Goal: Task Accomplishment & Management: Complete application form

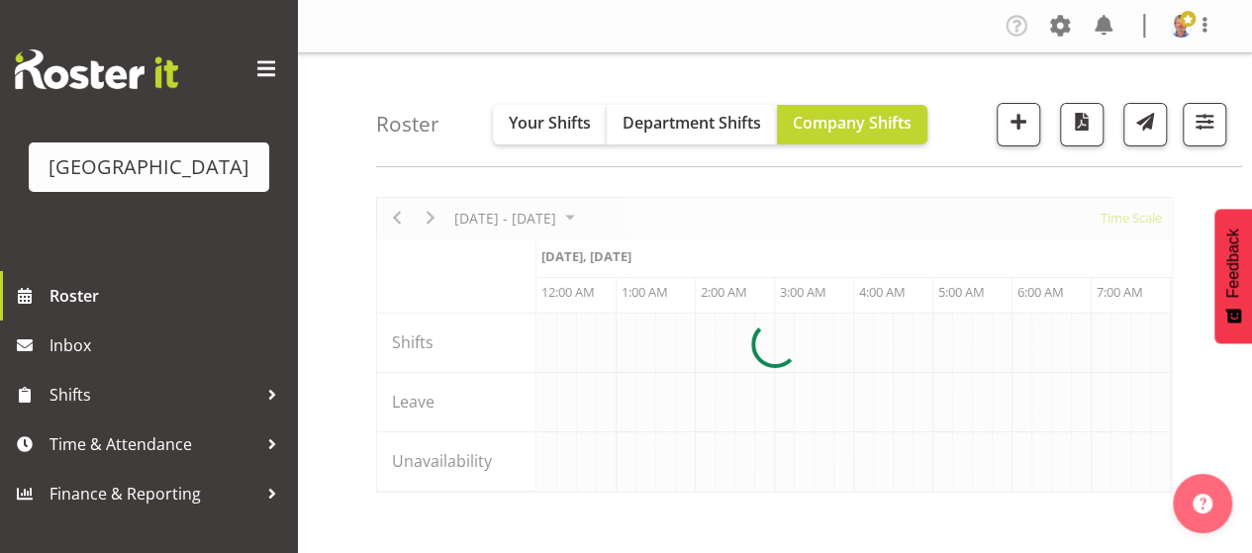
scroll to position [0, 3801]
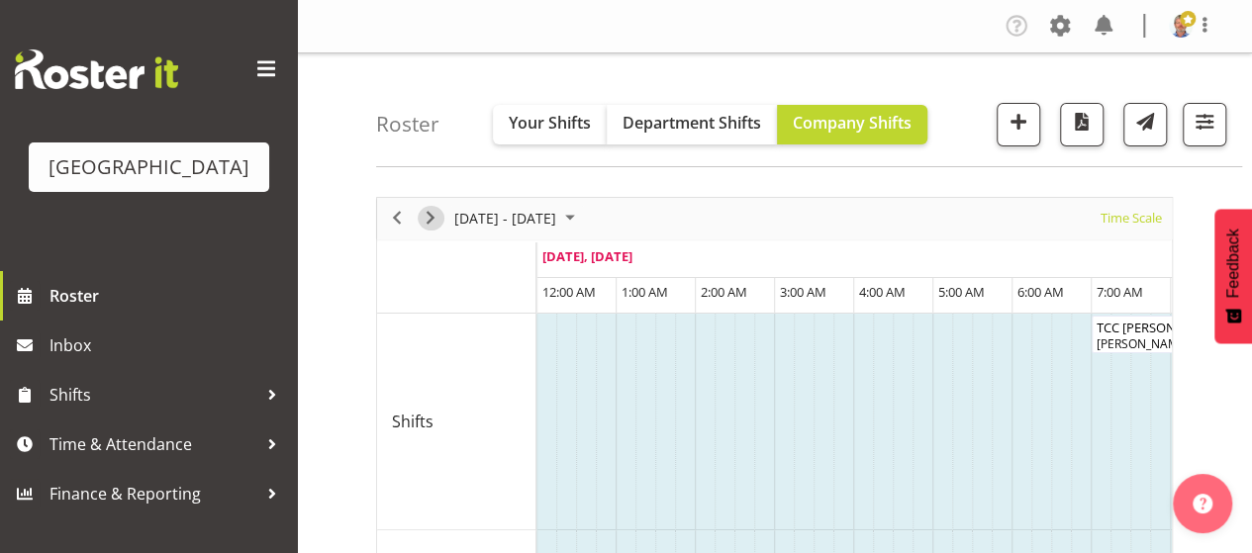
click at [437, 211] on span "Next" at bounding box center [431, 218] width 24 height 25
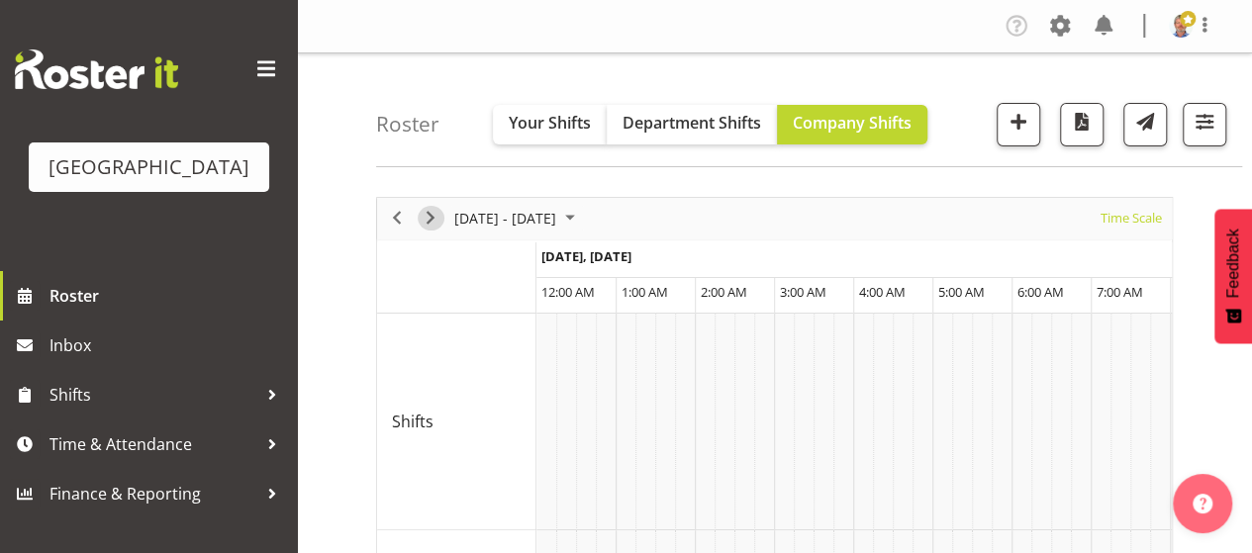
click at [437, 211] on span "Next" at bounding box center [431, 218] width 24 height 25
click at [1199, 134] on span "button" at bounding box center [1205, 122] width 26 height 26
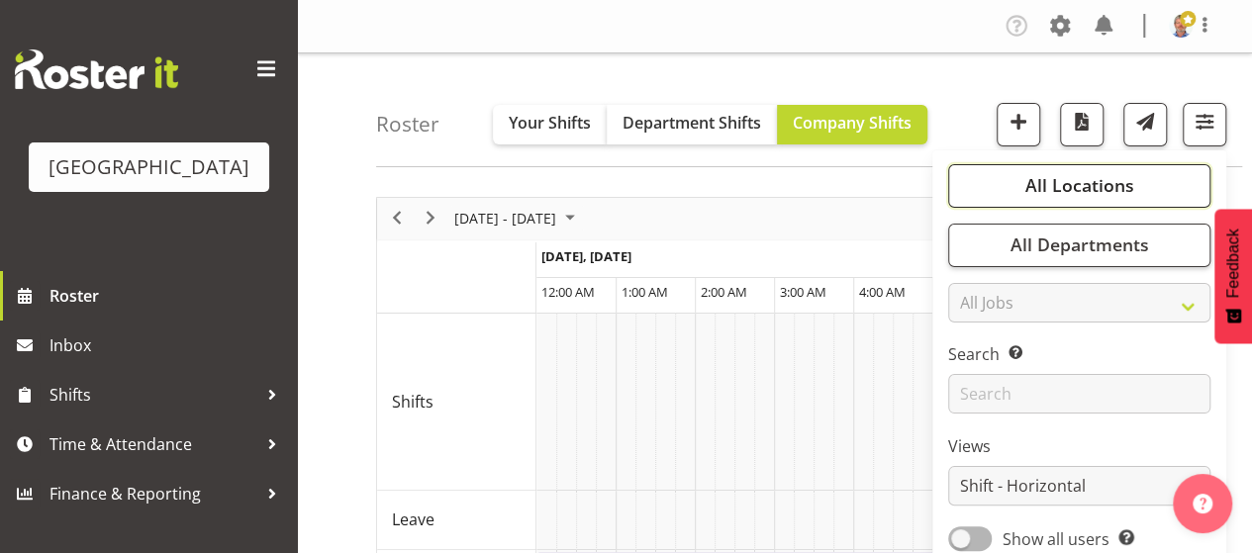
drag, startPoint x: 1103, startPoint y: 184, endPoint x: 1056, endPoint y: 193, distance: 47.4
click at [1103, 185] on span "All Locations" at bounding box center [1078, 185] width 109 height 24
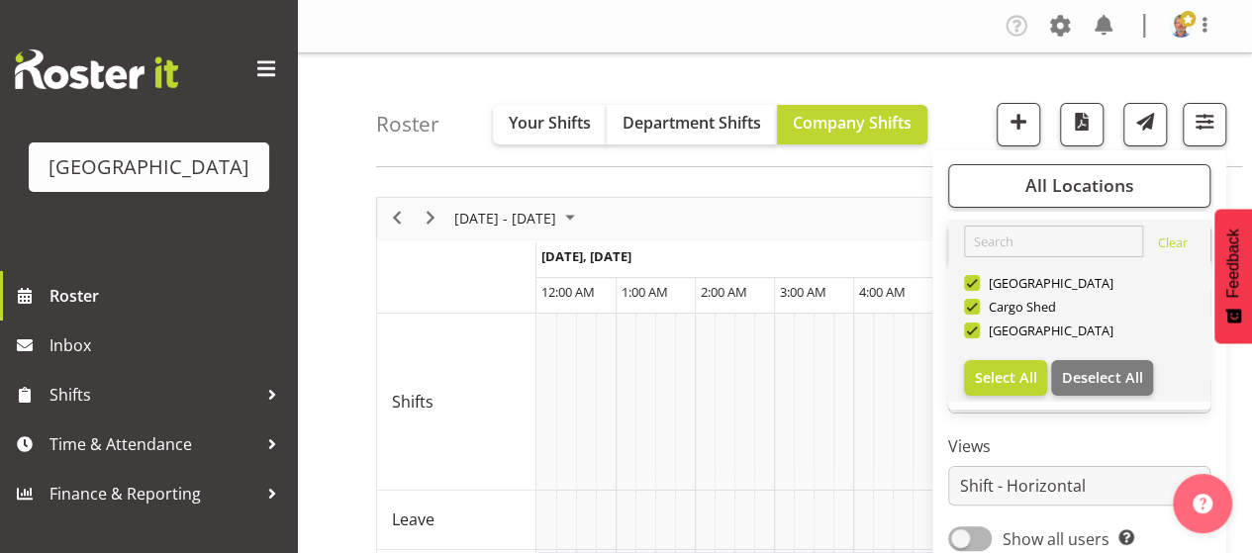
click at [978, 294] on div "Baycourt Community and Arts Centre" at bounding box center [1080, 285] width 232 height 24
click at [978, 277] on span at bounding box center [972, 283] width 16 height 16
click at [977, 277] on input "Baycourt Community and Arts Centre" at bounding box center [970, 282] width 13 height 13
checkbox input "false"
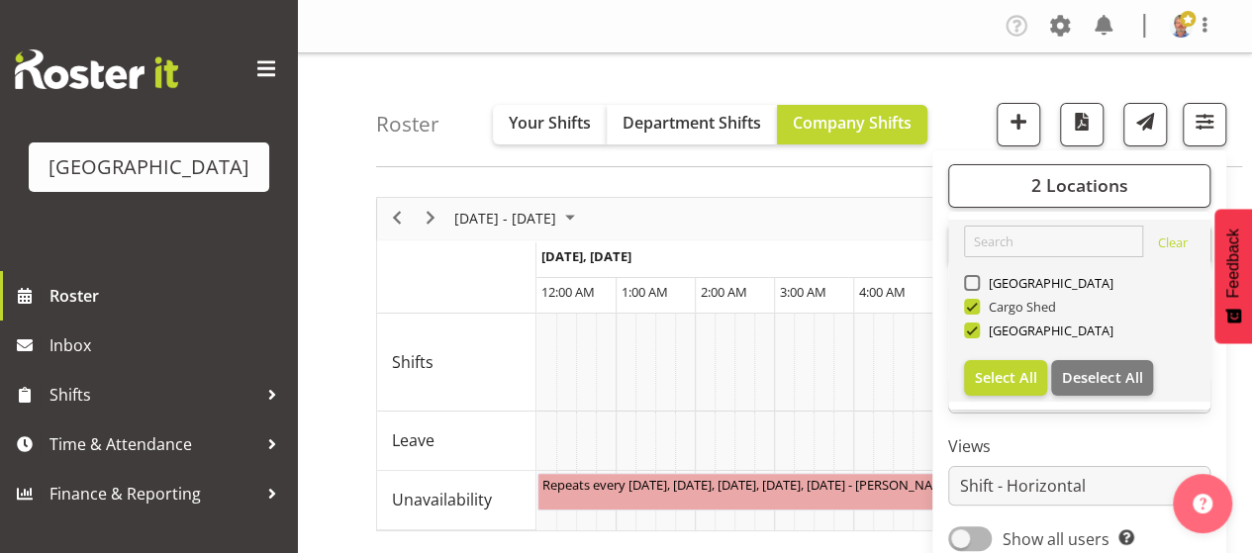
click at [974, 307] on span at bounding box center [972, 307] width 16 height 16
click at [974, 307] on input "Cargo Shed" at bounding box center [970, 306] width 13 height 13
checkbox input "false"
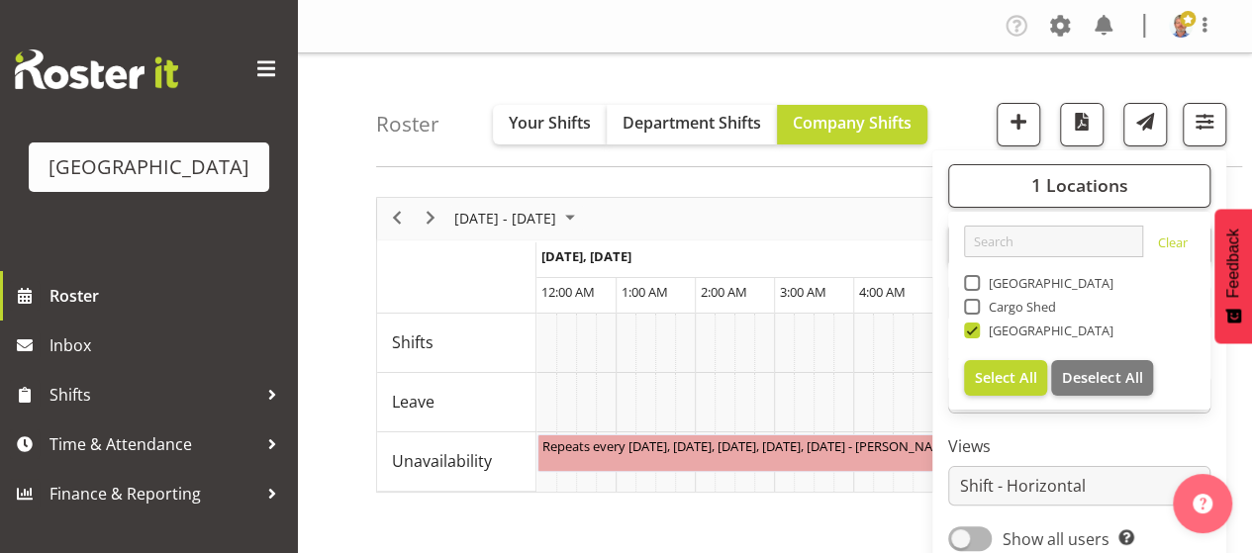
drag, startPoint x: 569, startPoint y: 545, endPoint x: 566, endPoint y: 506, distance: 39.7
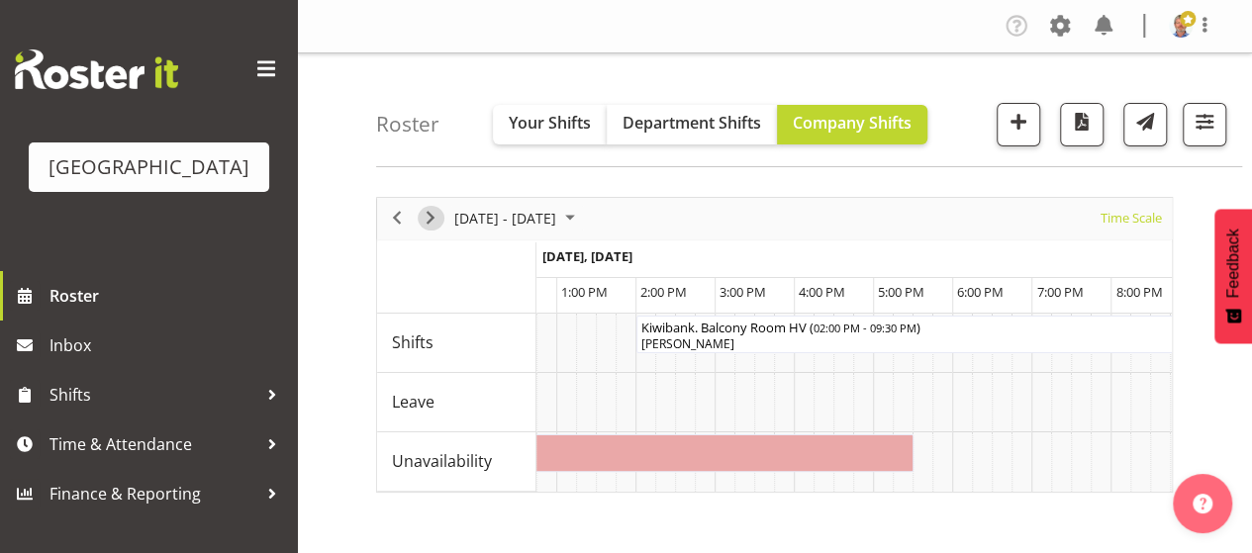
click at [428, 213] on span "Next" at bounding box center [431, 218] width 24 height 25
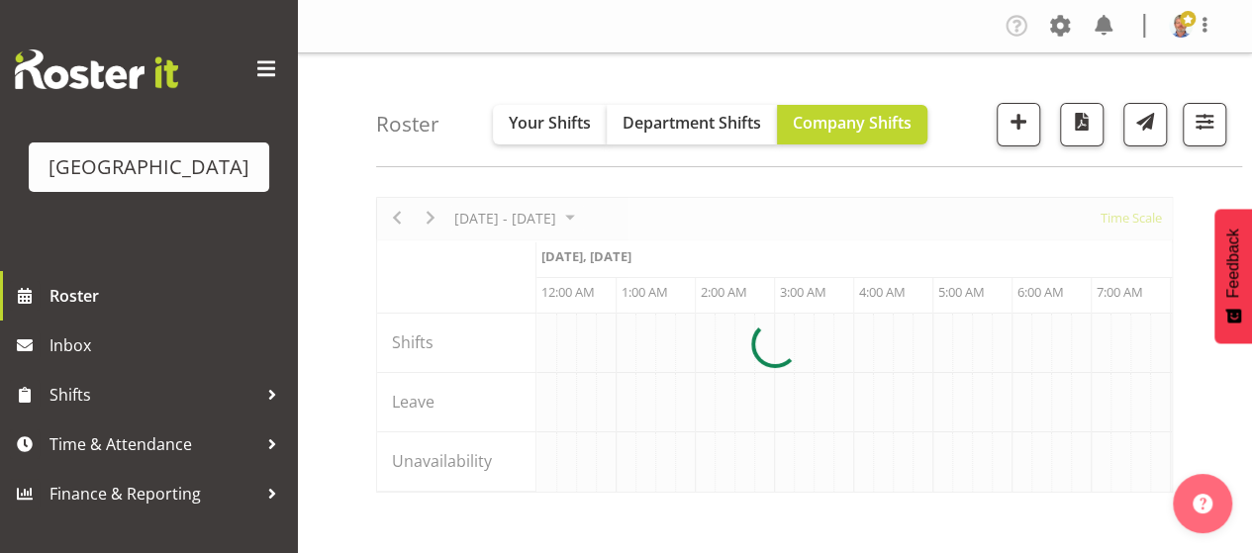
click at [430, 213] on div at bounding box center [774, 345] width 797 height 296
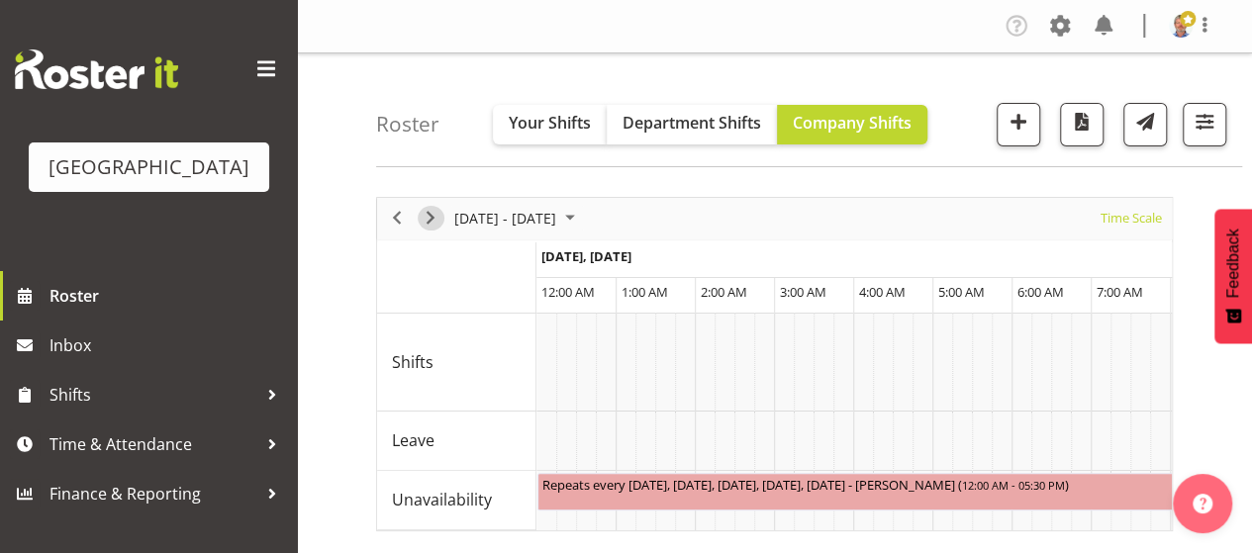
click at [430, 220] on span "Next" at bounding box center [431, 218] width 24 height 25
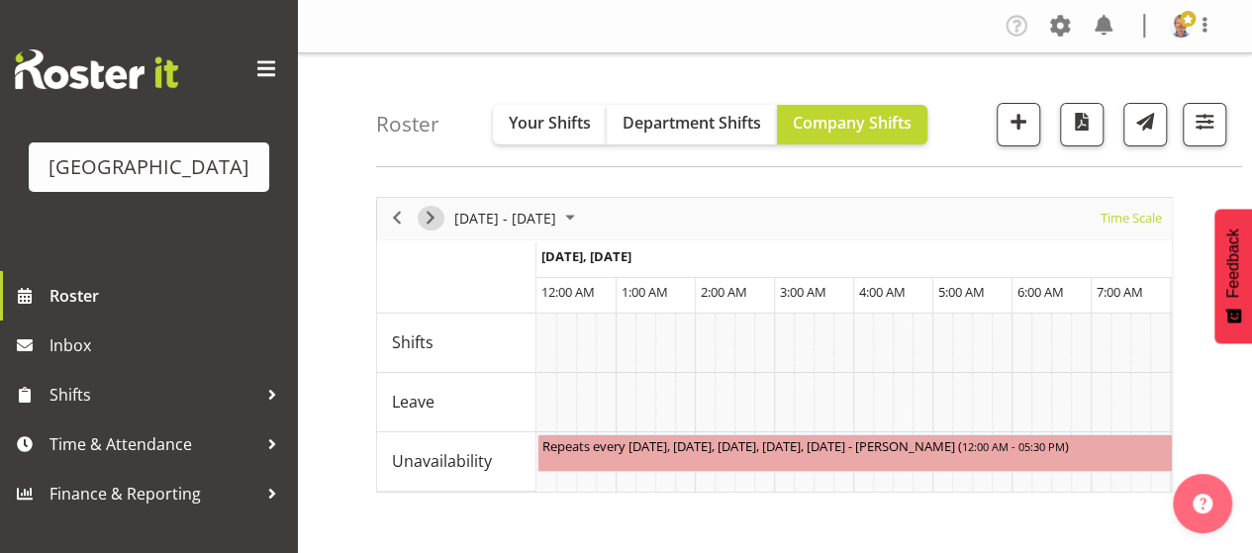
click at [430, 220] on span "Next" at bounding box center [431, 218] width 24 height 25
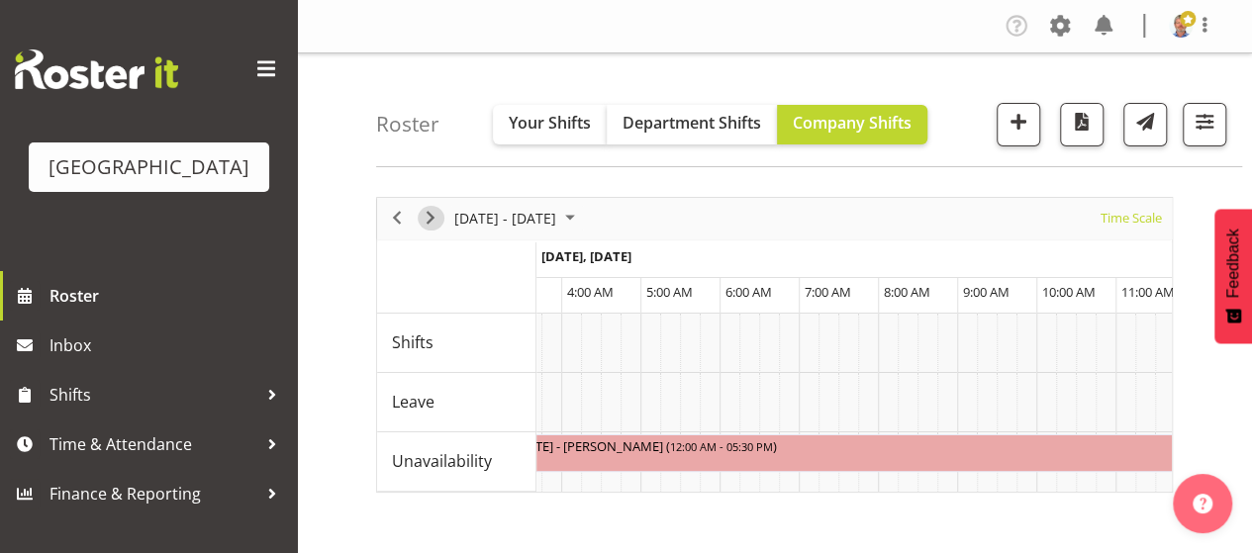
click at [432, 224] on span "Next" at bounding box center [431, 218] width 24 height 25
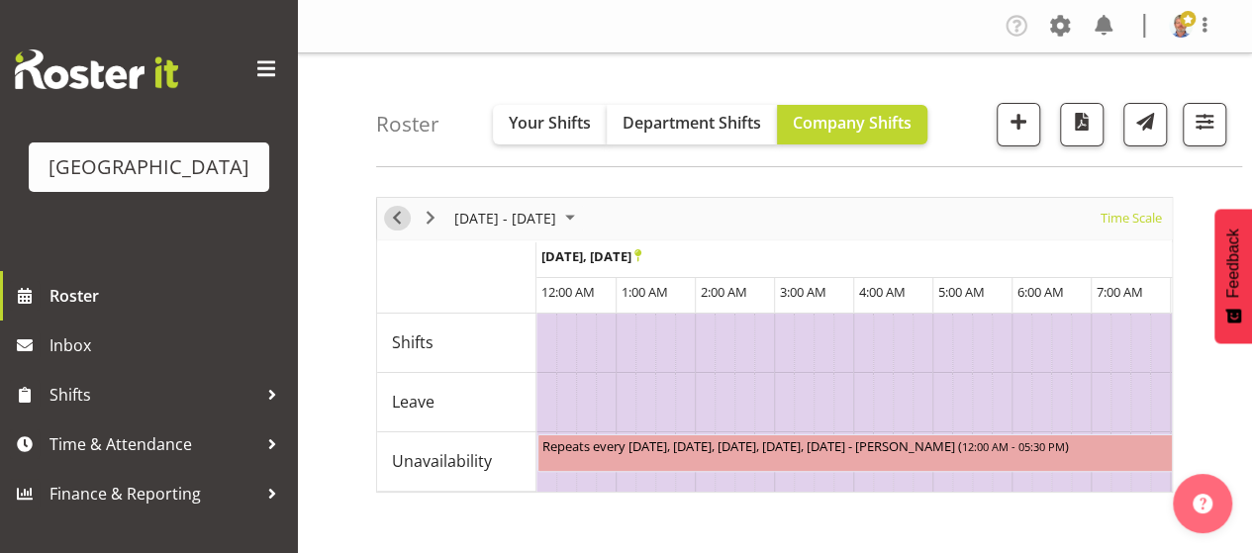
click at [398, 217] on span "Previous" at bounding box center [397, 218] width 24 height 25
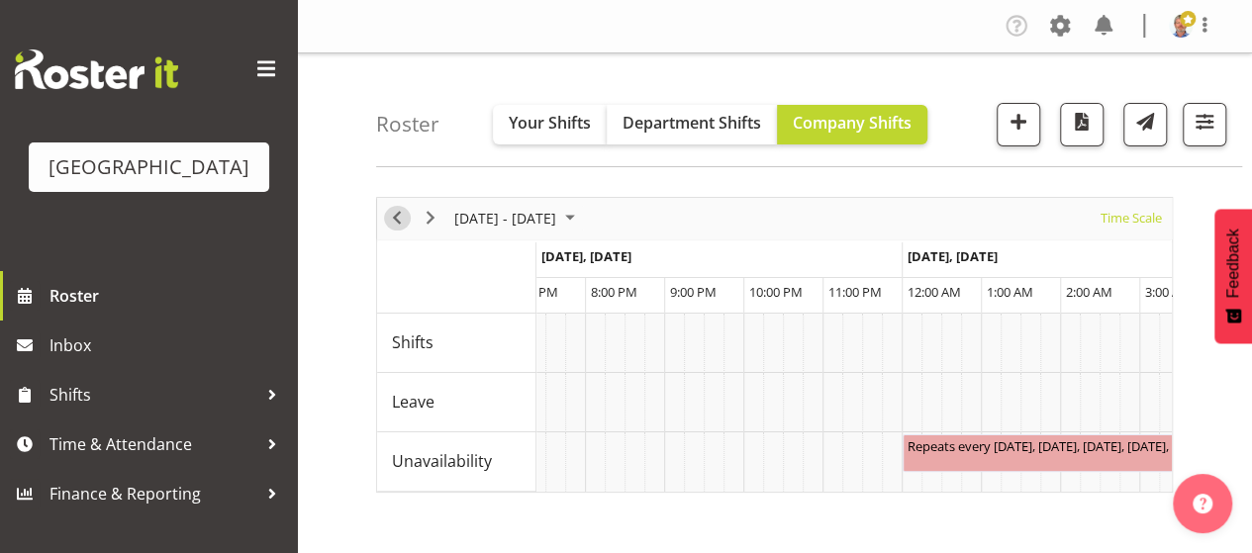
click at [408, 216] on button "Previous" at bounding box center [397, 218] width 27 height 25
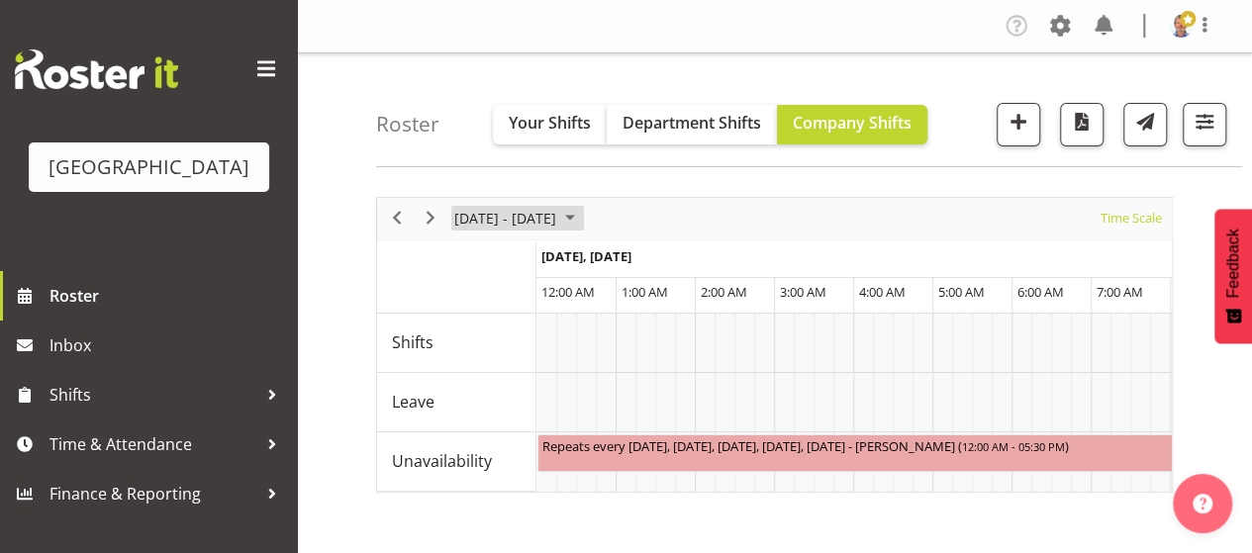
click at [582, 219] on span "August 2025" at bounding box center [570, 218] width 24 height 25
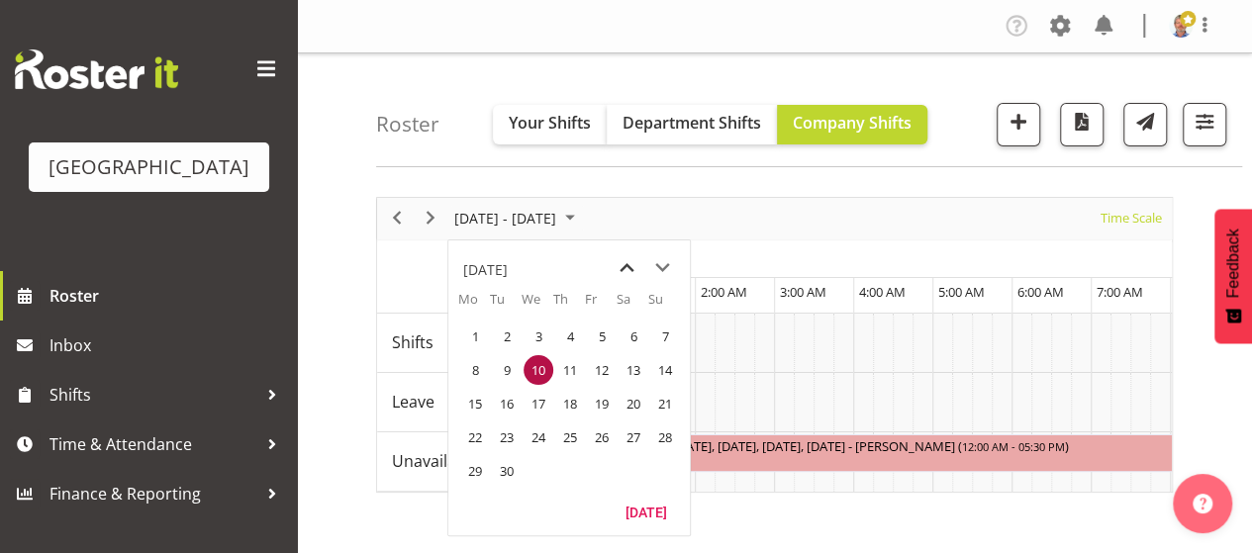
click at [630, 258] on span "previous month" at bounding box center [627, 268] width 35 height 36
click at [472, 401] on span "11" at bounding box center [475, 404] width 30 height 30
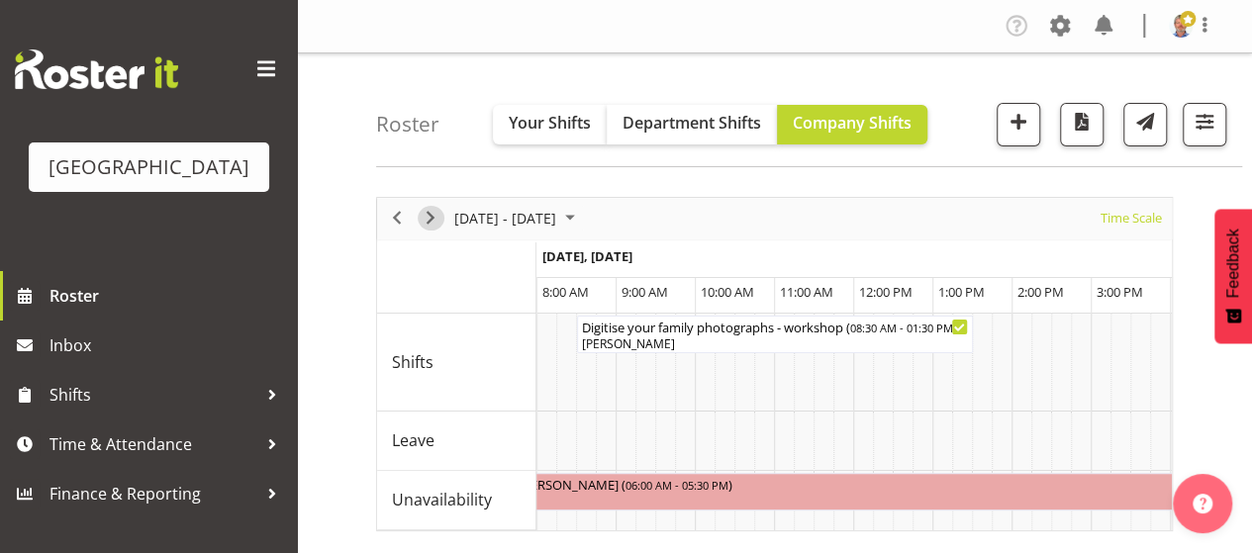
click at [430, 219] on span "Next" at bounding box center [431, 218] width 24 height 25
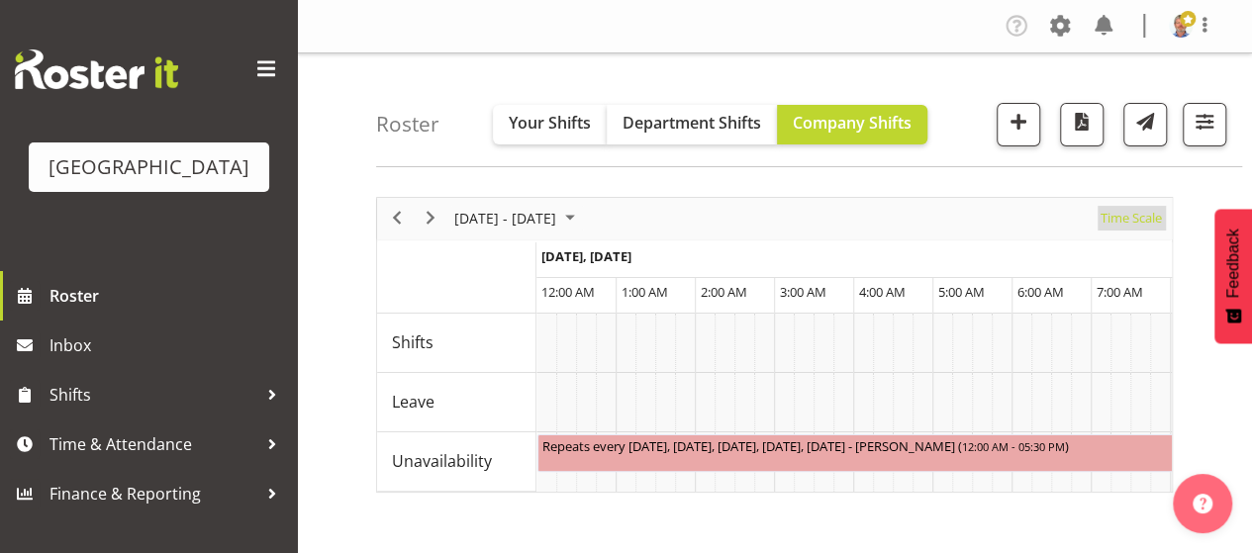
click at [1149, 221] on span "Time Scale" at bounding box center [1131, 218] width 65 height 25
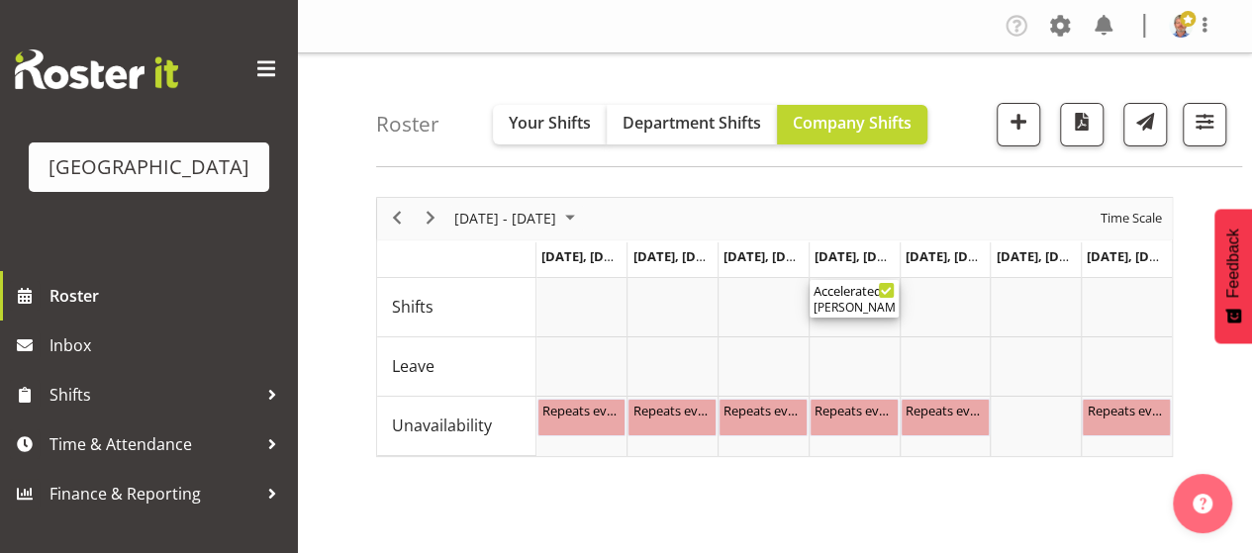
click at [855, 301] on div "[PERSON_NAME]" at bounding box center [854, 308] width 81 height 18
click at [0, 0] on div at bounding box center [0, 0] width 0 height 0
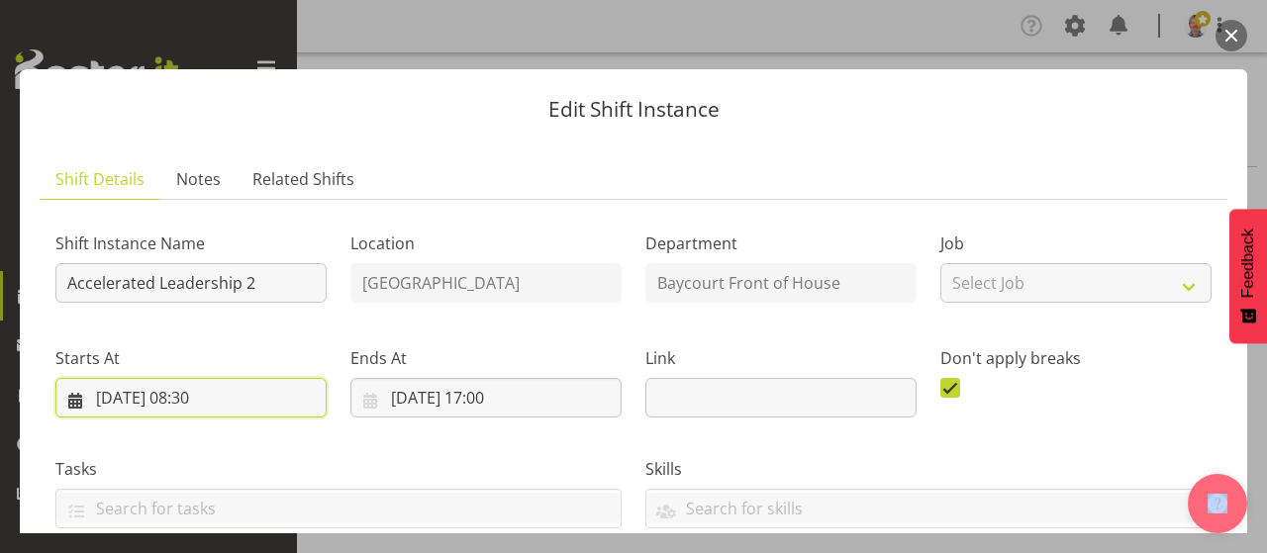
click at [209, 398] on input "21/08/2025, 08:30" at bounding box center [190, 398] width 271 height 40
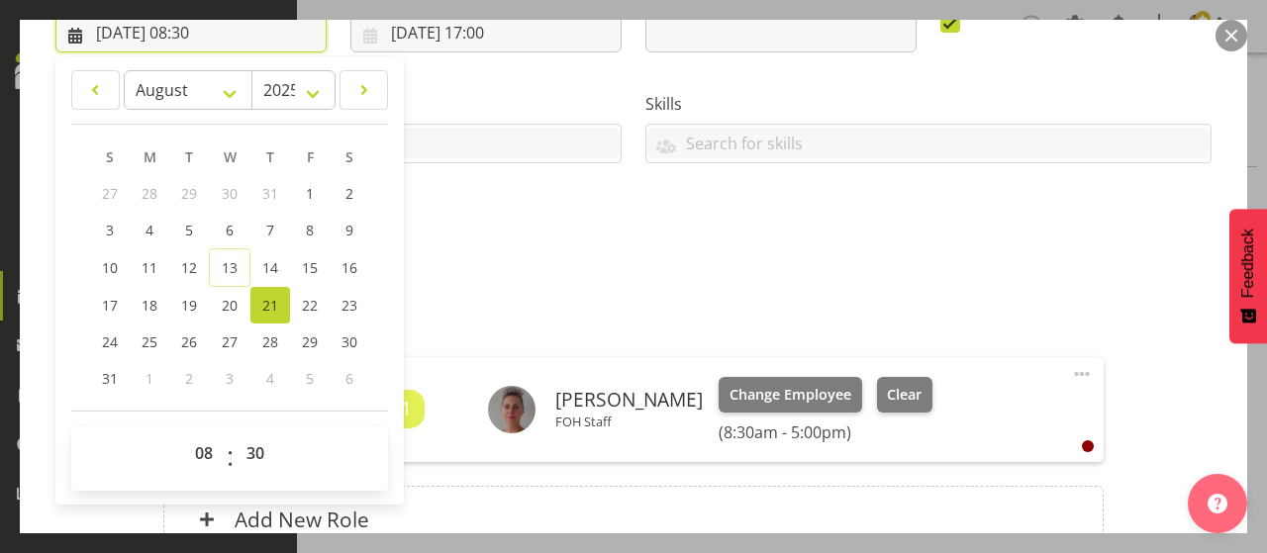
scroll to position [396, 0]
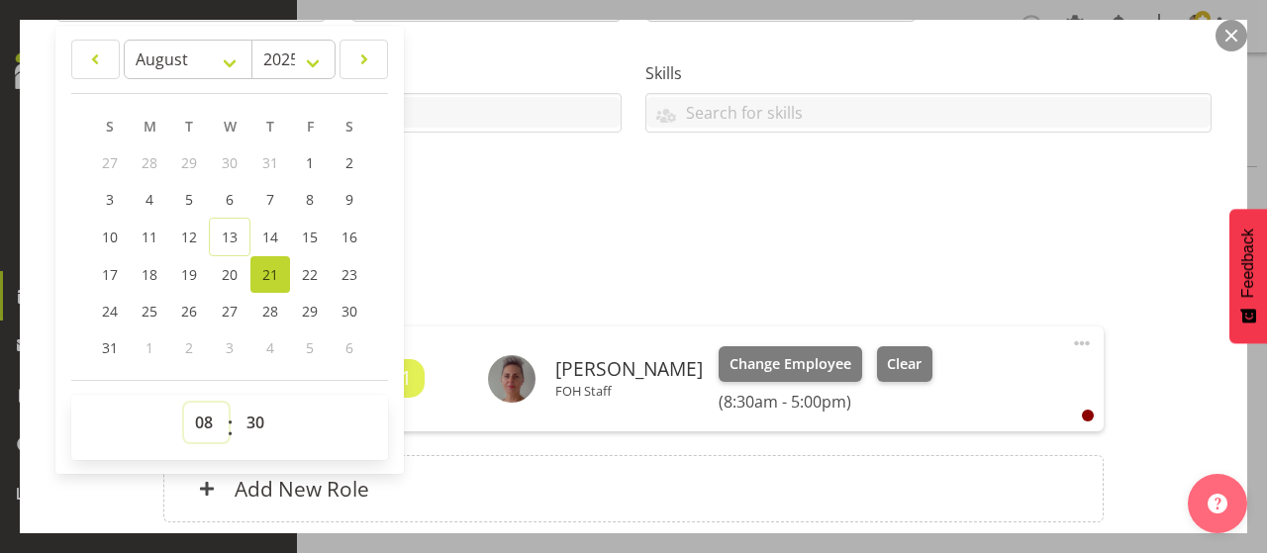
click at [198, 423] on select "00 01 02 03 04 05 06 07 08 09 10 11 12 13 14 15 16 17 18 19 20 21 22 23" at bounding box center [206, 423] width 45 height 40
click at [257, 418] on select "00 01 02 03 04 05 06 07 08 09 10 11 12 13 14 15 16 17 18 19 20 21 22 23 24 25 2…" at bounding box center [258, 423] width 45 height 40
click at [605, 217] on p "Schoolhouse duty manager - with catering" at bounding box center [633, 216] width 1156 height 24
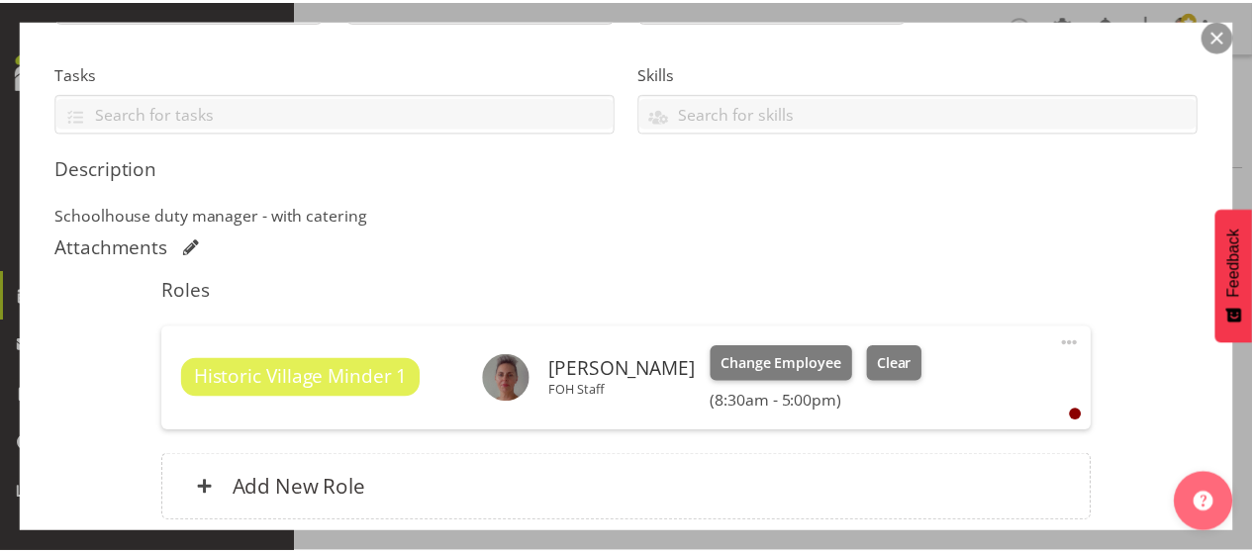
scroll to position [558, 0]
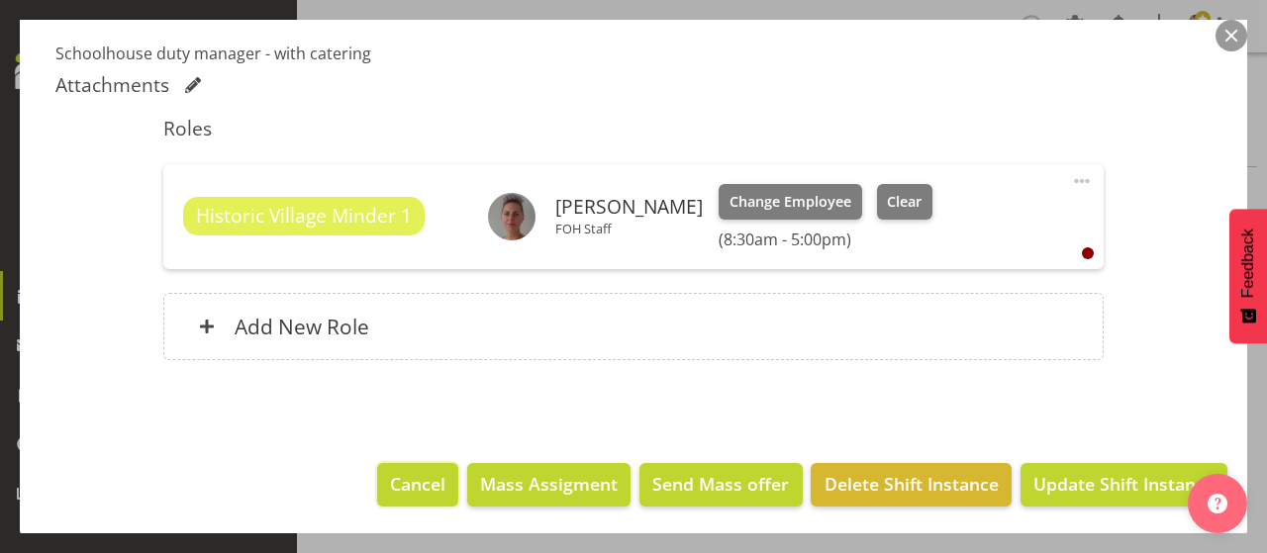
click at [406, 474] on span "Cancel" at bounding box center [417, 484] width 55 height 26
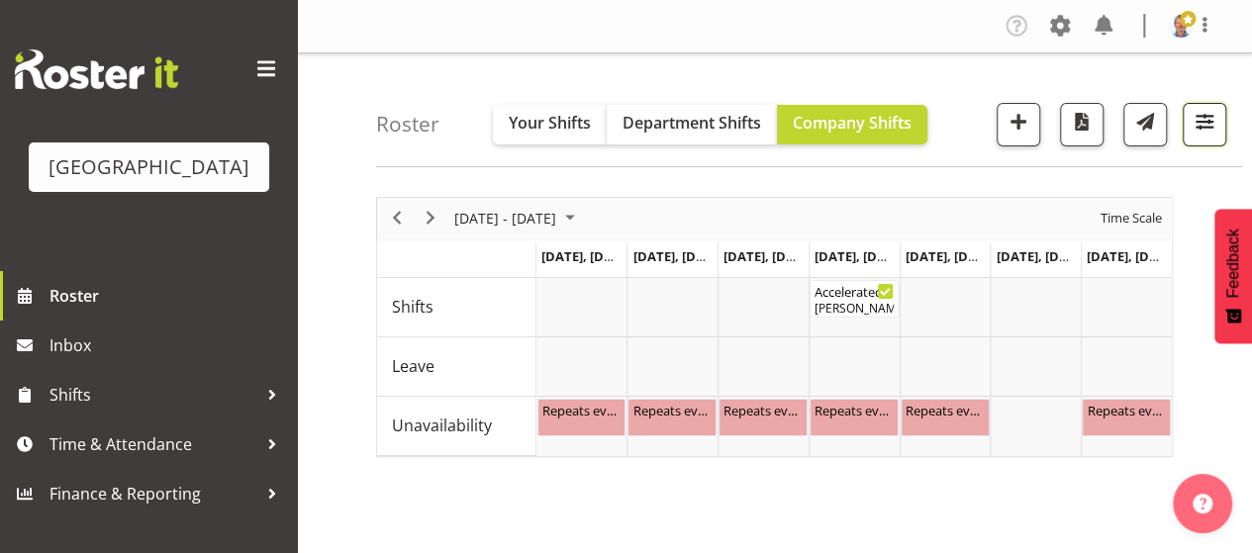
click at [1204, 112] on span "button" at bounding box center [1205, 122] width 26 height 26
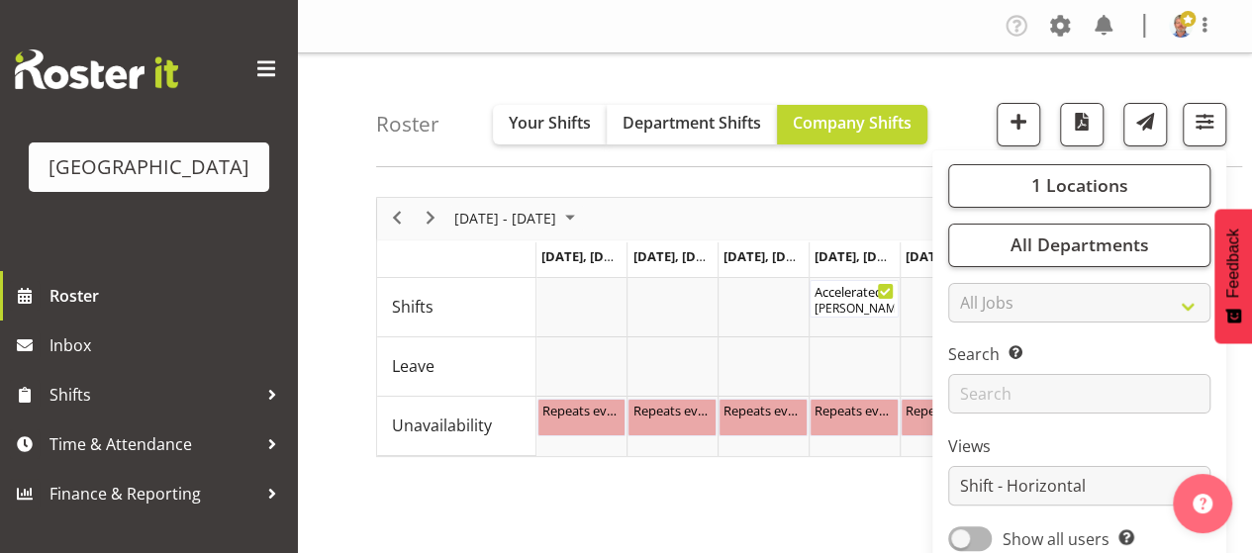
click at [948, 79] on div "Roster Your Shifts Department Shifts Company Shifts 1 Locations Clear Baycourt …" at bounding box center [809, 110] width 866 height 114
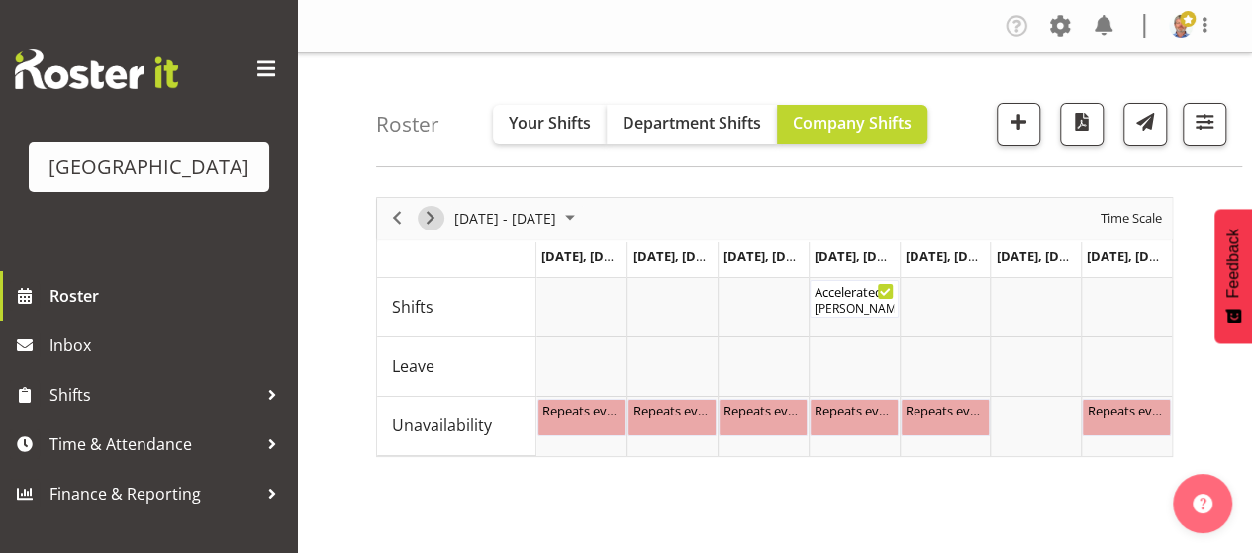
drag, startPoint x: 429, startPoint y: 217, endPoint x: 420, endPoint y: 222, distance: 10.2
click at [429, 217] on span "Next" at bounding box center [431, 218] width 24 height 25
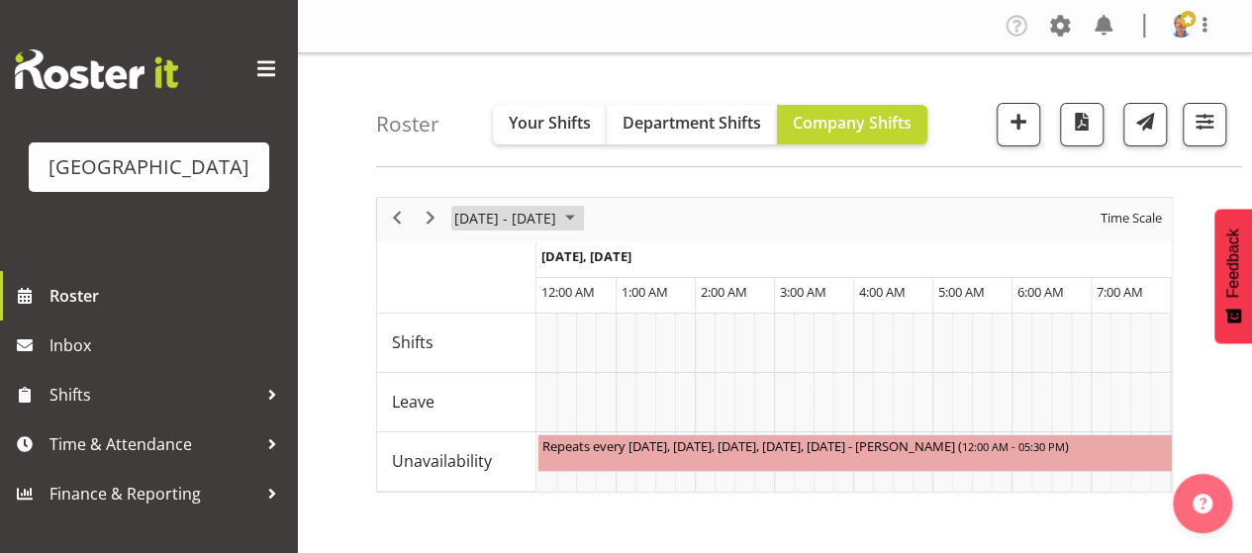
click at [582, 217] on span "August 2025" at bounding box center [570, 218] width 24 height 25
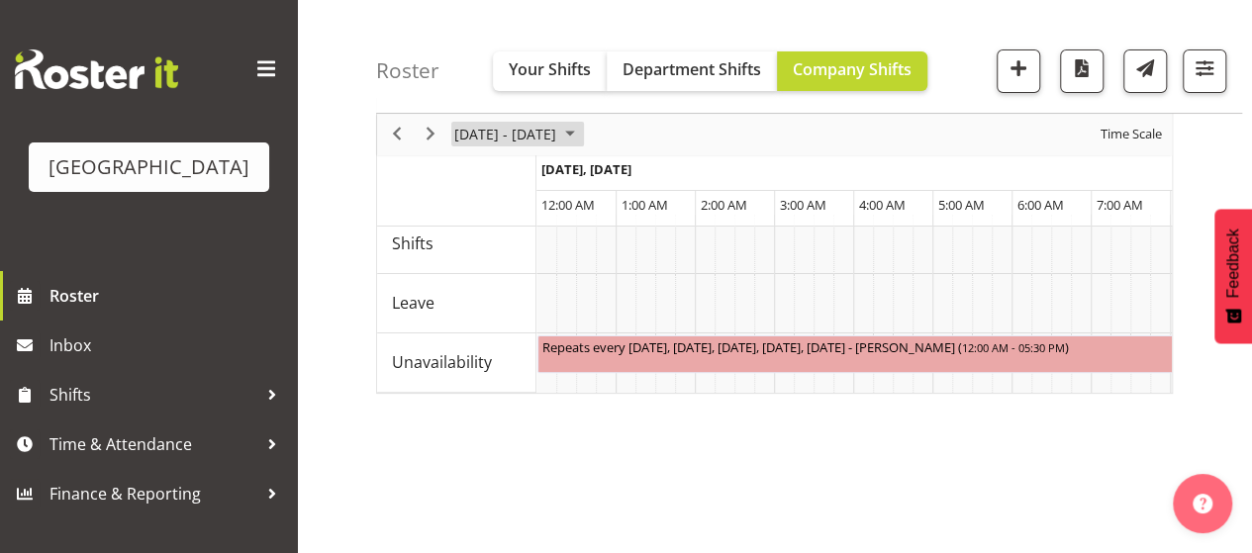
click at [582, 136] on span "August 2025" at bounding box center [570, 135] width 24 height 25
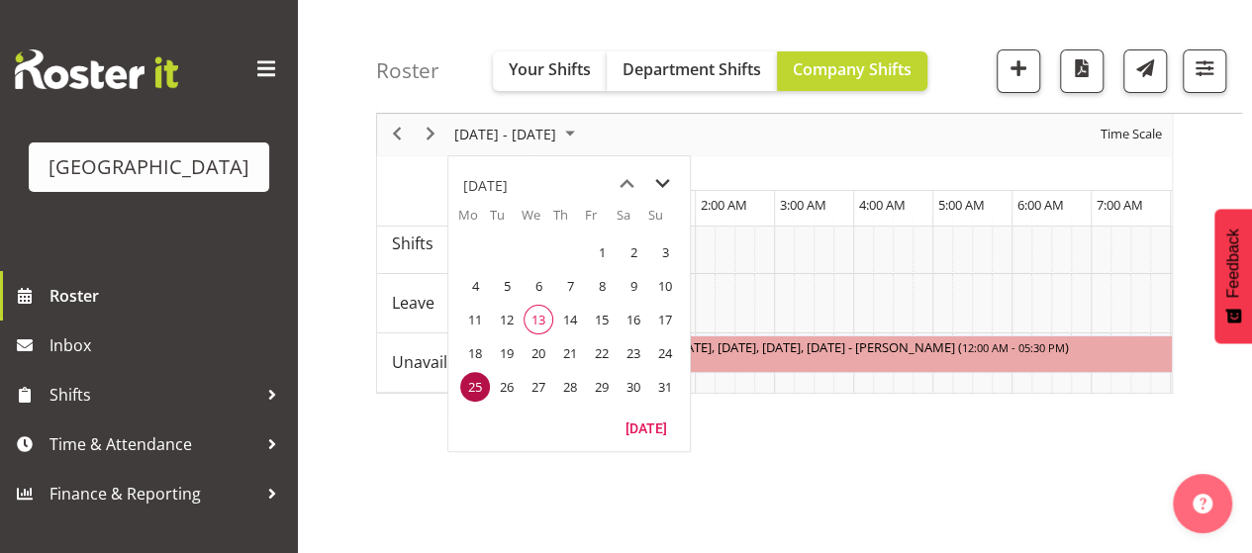
click at [665, 178] on span "next month" at bounding box center [662, 184] width 35 height 36
click at [664, 179] on span "next month" at bounding box center [662, 184] width 35 height 36
click at [477, 312] on span "10" at bounding box center [475, 320] width 30 height 30
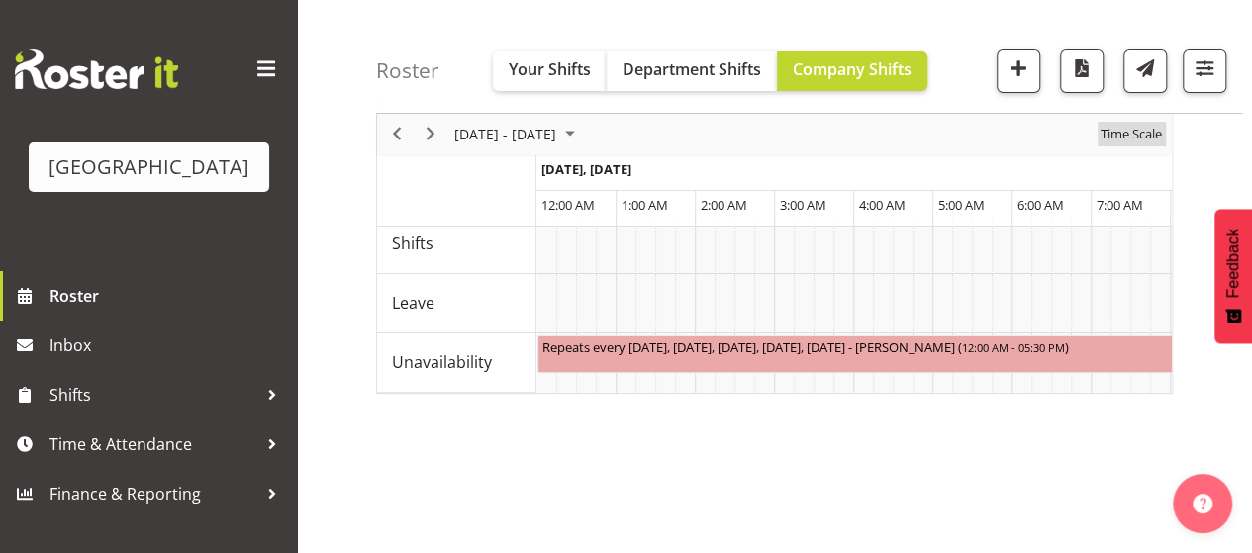
click at [1138, 134] on span "Time Scale" at bounding box center [1131, 135] width 65 height 25
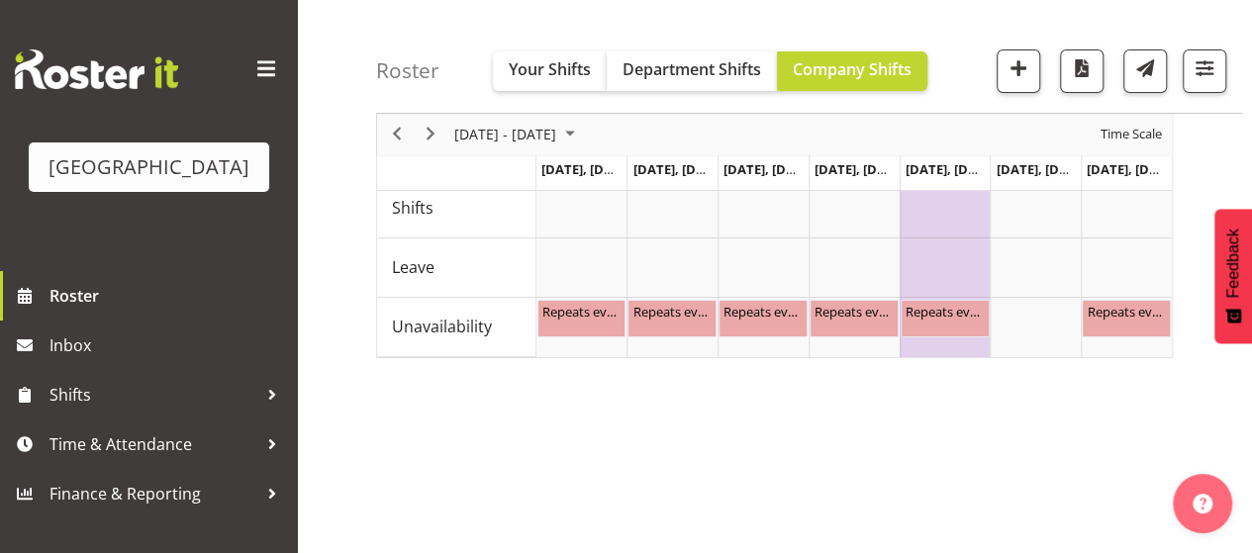
click at [805, 442] on div "November 10 - 16, 2025 Today Day Week Fortnight Month calendar Month Agenda Tim…" at bounding box center [814, 479] width 876 height 792
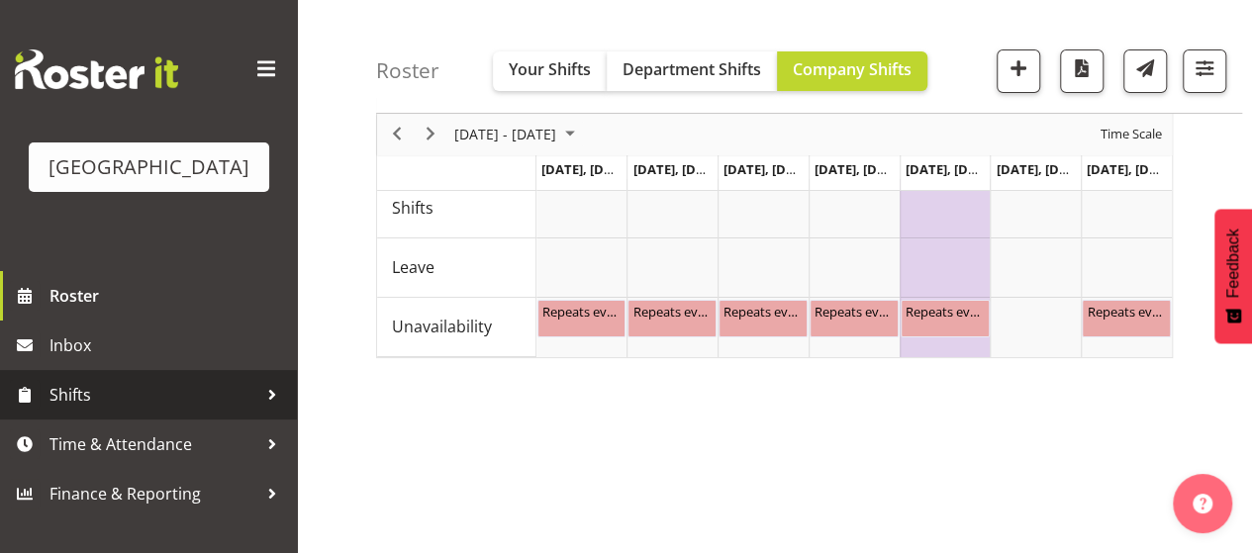
click at [91, 410] on span "Shifts" at bounding box center [153, 395] width 208 height 30
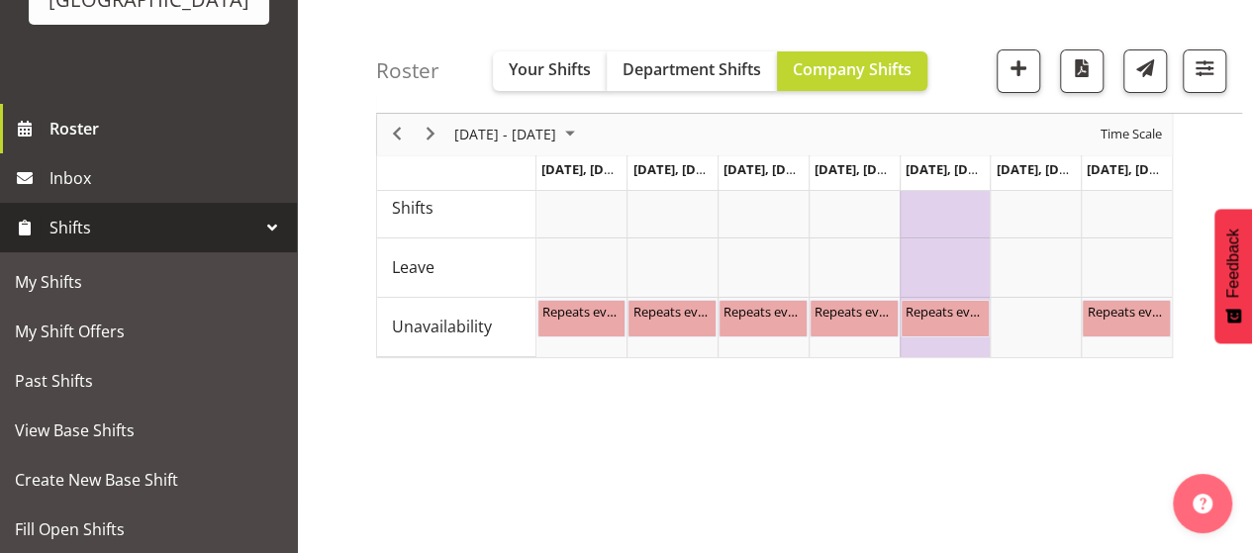
scroll to position [198, 0]
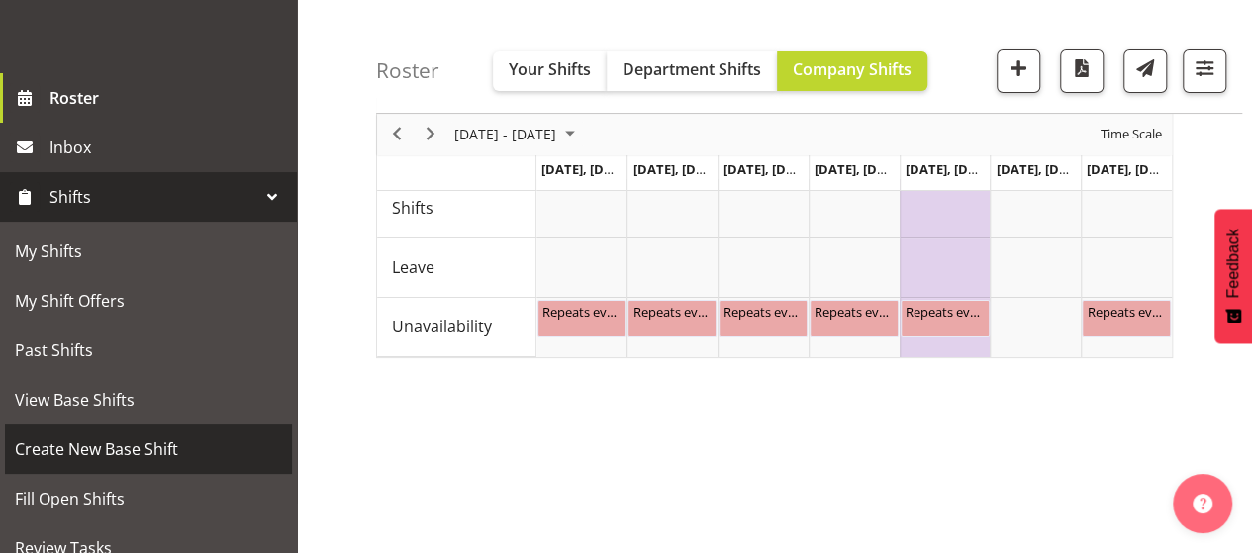
click at [100, 464] on span "Create New Base Shift" at bounding box center [148, 450] width 267 height 30
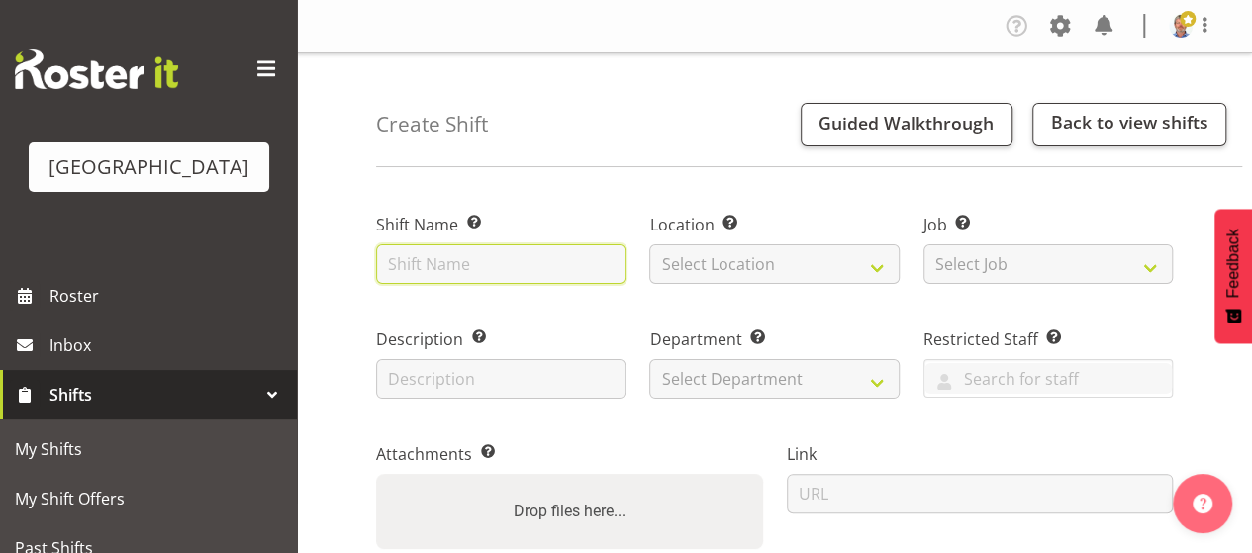
click at [436, 264] on input "text" at bounding box center [500, 264] width 249 height 40
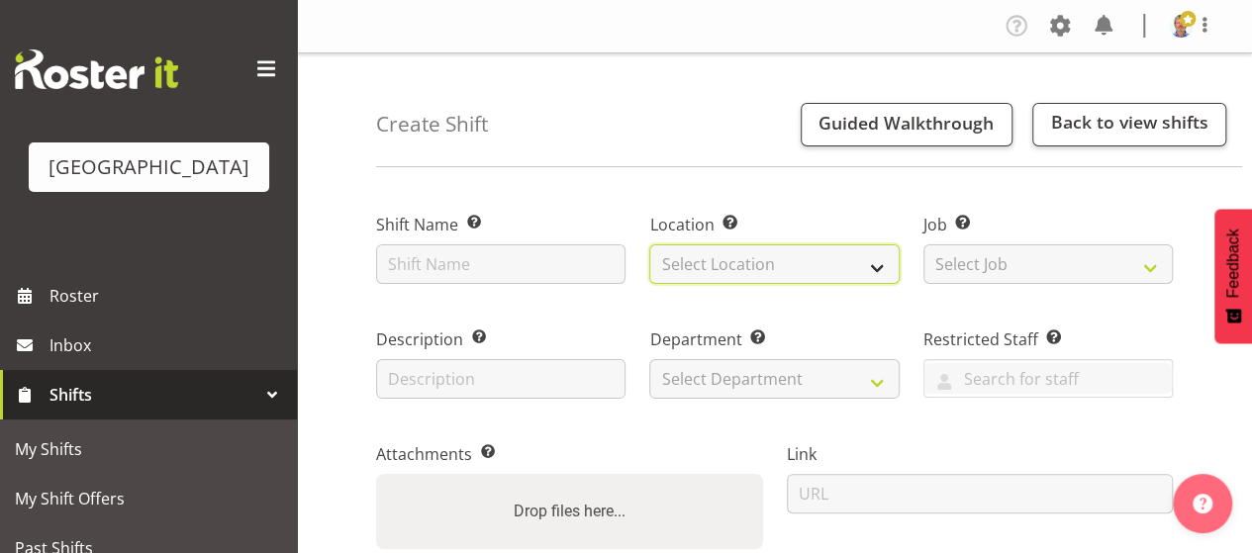
click at [765, 262] on select "Select Location [GEOGRAPHIC_DATA]" at bounding box center [773, 264] width 249 height 40
select select "1118"
click at [649, 244] on select "Select Location [GEOGRAPHIC_DATA]" at bounding box center [773, 264] width 249 height 40
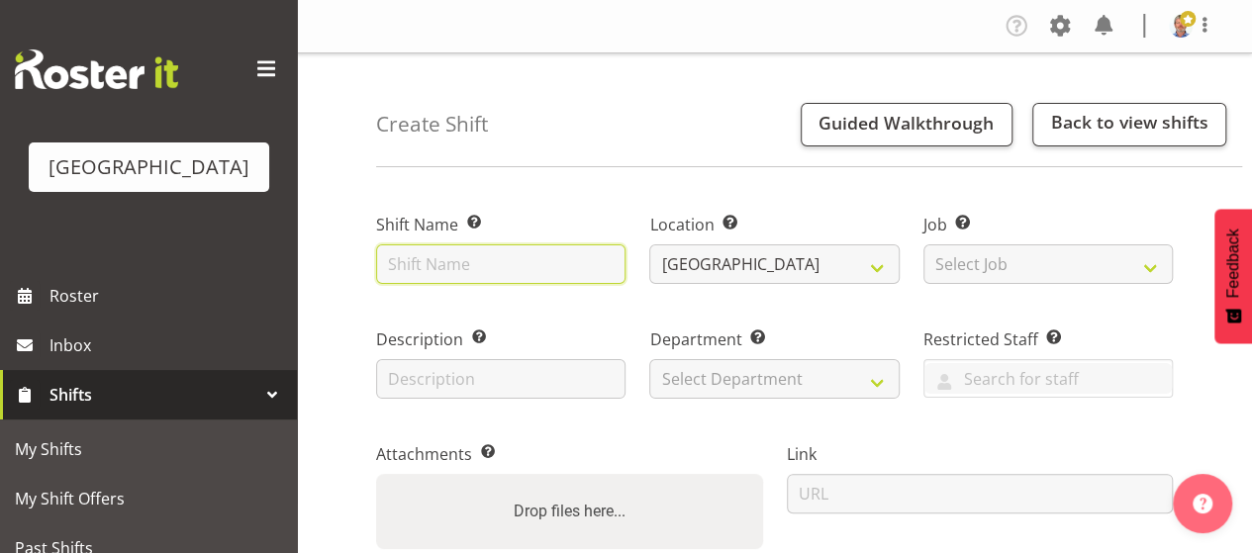
click at [429, 256] on input "text" at bounding box center [500, 264] width 249 height 40
type input "ConnexU"
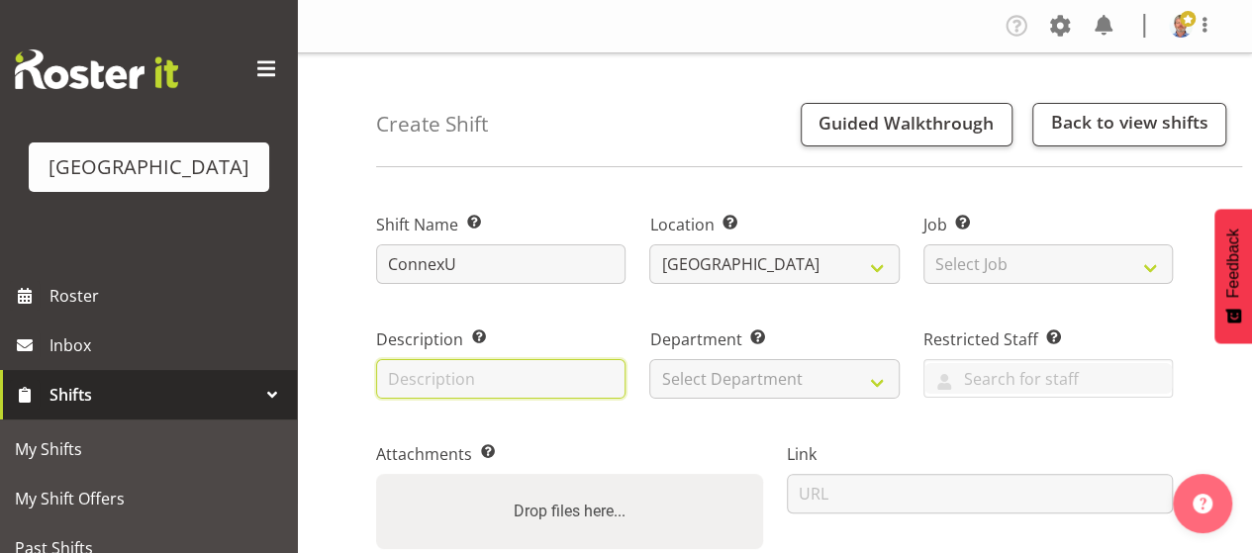
click at [453, 378] on input "text" at bounding box center [500, 379] width 249 height 40
click at [533, 397] on input "text" at bounding box center [500, 379] width 249 height 40
click at [522, 387] on input "text" at bounding box center [500, 379] width 249 height 40
click at [456, 382] on input "text" at bounding box center [500, 379] width 249 height 40
click at [365, 286] on div "Shift Name Enter a name for the shift (e.g. Day Shift). ConnexU" at bounding box center [500, 242] width 273 height 115
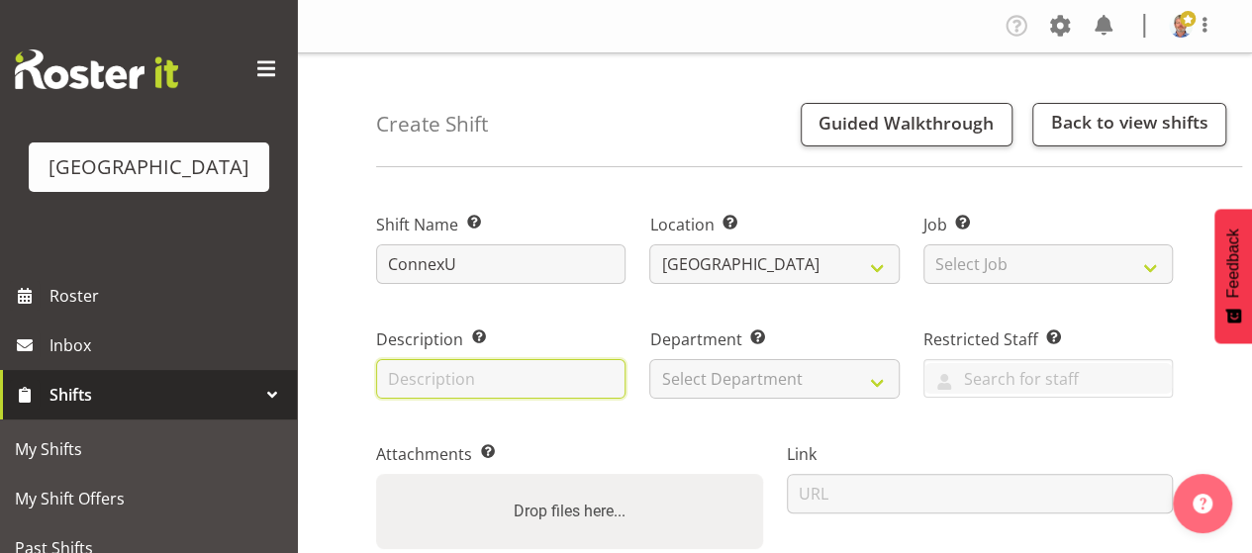
click at [418, 379] on input "text" at bounding box center [500, 379] width 249 height 40
drag, startPoint x: 761, startPoint y: 448, endPoint x: 755, endPoint y: 423, distance: 26.4
click at [761, 448] on label "Attachments Add any relevant attachments to the shift (e.g. Health & Safety Pla…" at bounding box center [569, 454] width 387 height 24
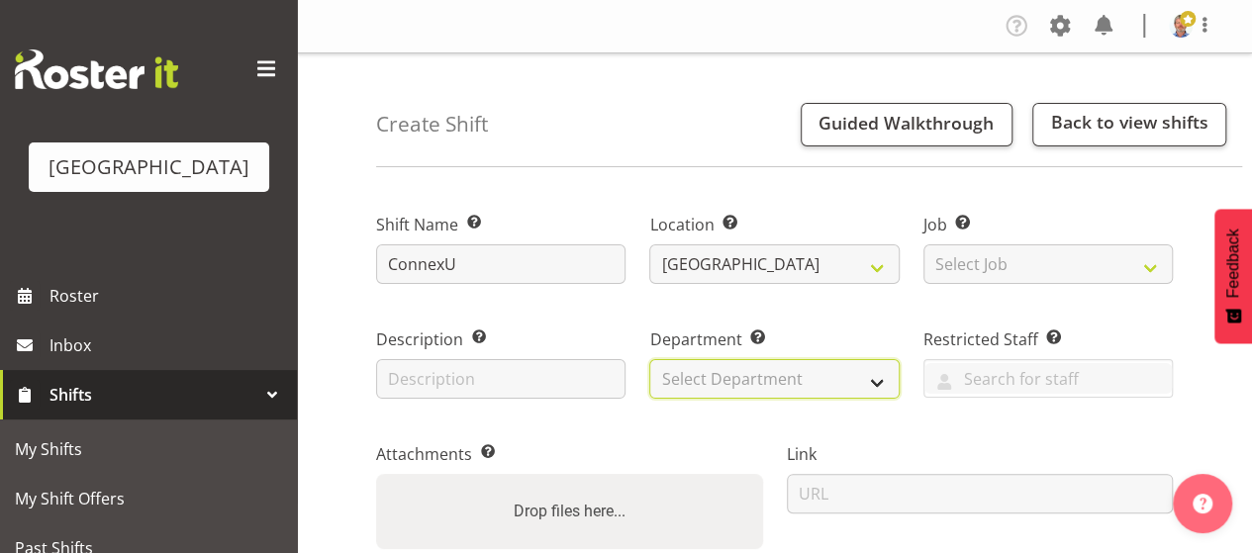
click at [757, 373] on select "Select Department [GEOGRAPHIC_DATA] Front of House" at bounding box center [773, 379] width 249 height 40
click at [1086, 443] on label "Link" at bounding box center [980, 454] width 387 height 24
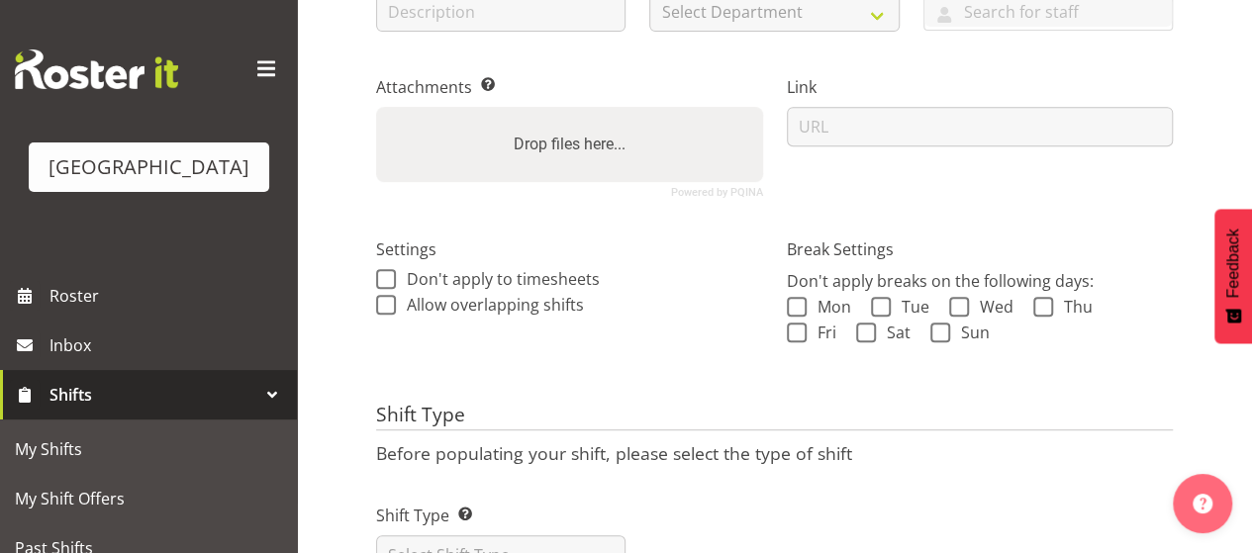
scroll to position [396, 0]
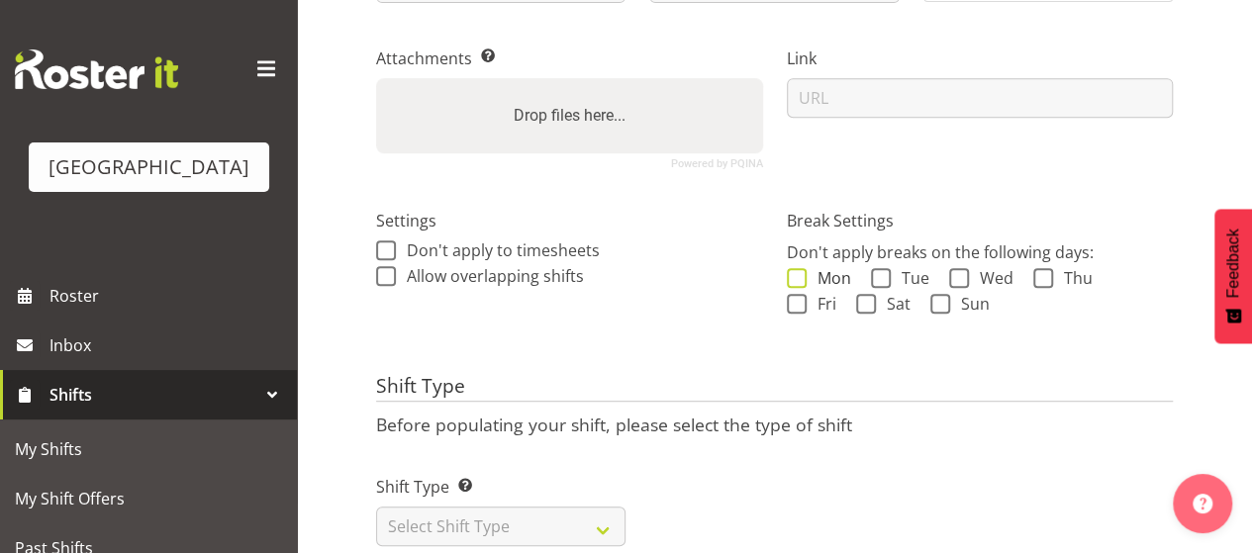
click at [798, 272] on span at bounding box center [797, 278] width 20 height 20
click at [798, 272] on input "Mon" at bounding box center [793, 277] width 13 height 13
checkbox input "true"
click at [884, 277] on span at bounding box center [881, 278] width 20 height 20
click at [884, 277] on input "Tue" at bounding box center [877, 277] width 13 height 13
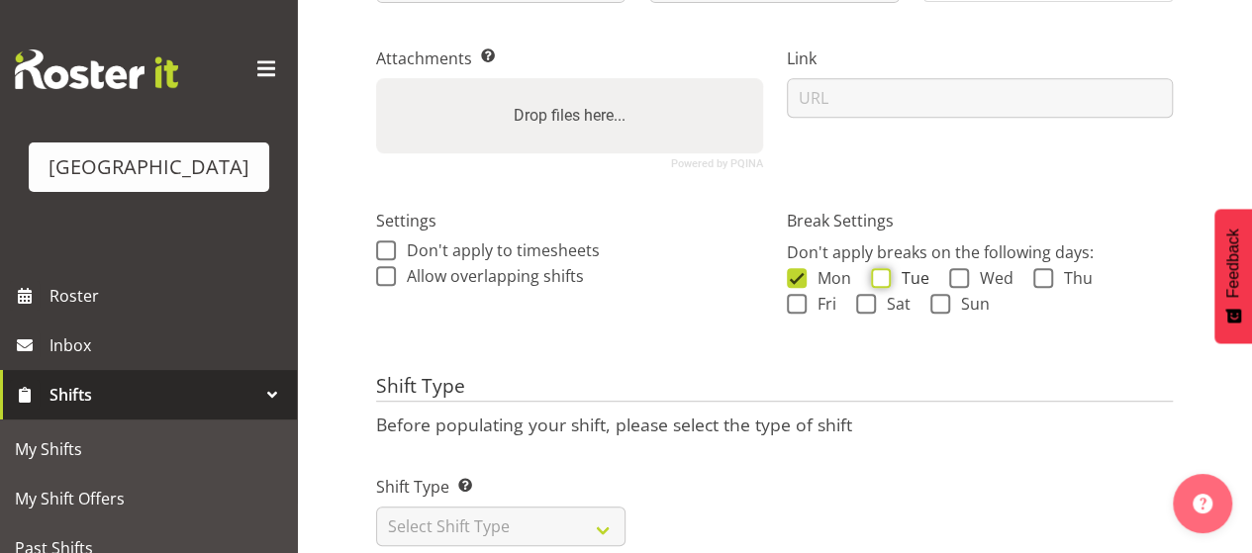
checkbox input "true"
click at [958, 274] on span at bounding box center [959, 278] width 20 height 20
click at [958, 274] on input "Wed" at bounding box center [955, 277] width 13 height 13
checkbox input "true"
drag, startPoint x: 1041, startPoint y: 270, endPoint x: 994, endPoint y: 284, distance: 49.5
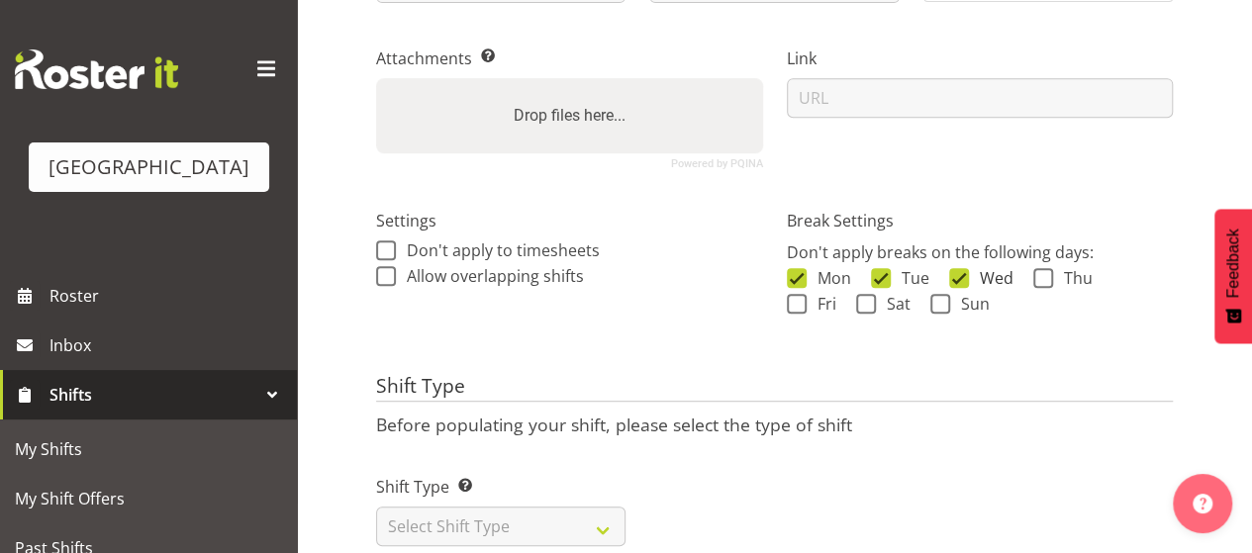
click at [1043, 271] on span at bounding box center [1043, 278] width 20 height 20
click at [1043, 271] on input "Thu" at bounding box center [1039, 277] width 13 height 13
checkbox input "true"
click at [800, 274] on span at bounding box center [797, 278] width 20 height 20
click at [800, 274] on input "Mon" at bounding box center [793, 277] width 13 height 13
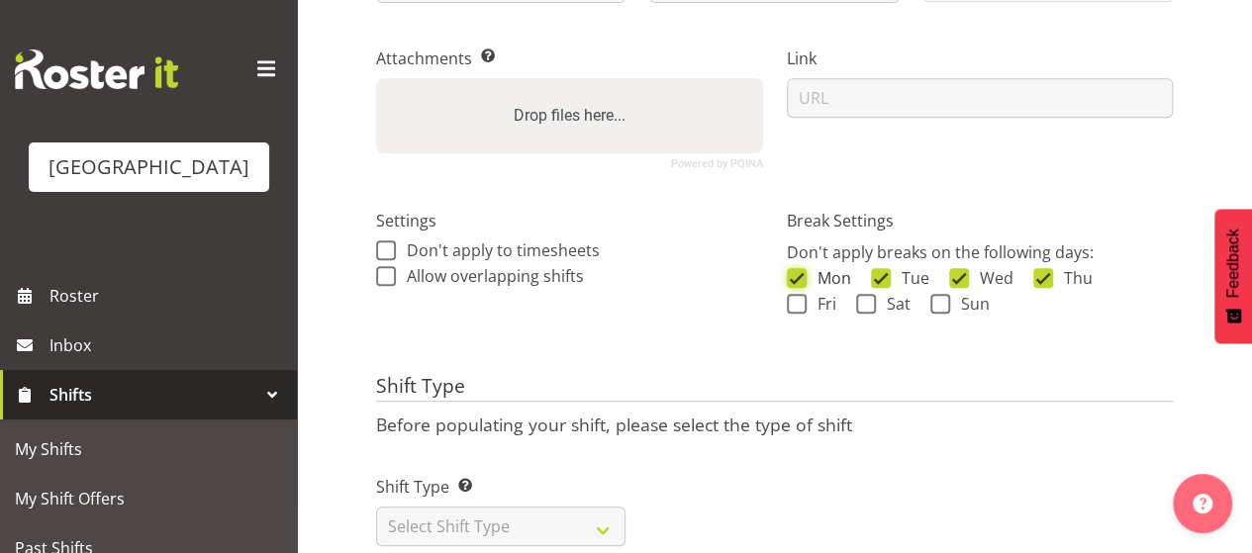
checkbox input "false"
click at [883, 275] on span at bounding box center [881, 278] width 20 height 20
click at [883, 275] on input "Tue" at bounding box center [877, 277] width 13 height 13
checkbox input "false"
click at [956, 273] on span at bounding box center [959, 278] width 20 height 20
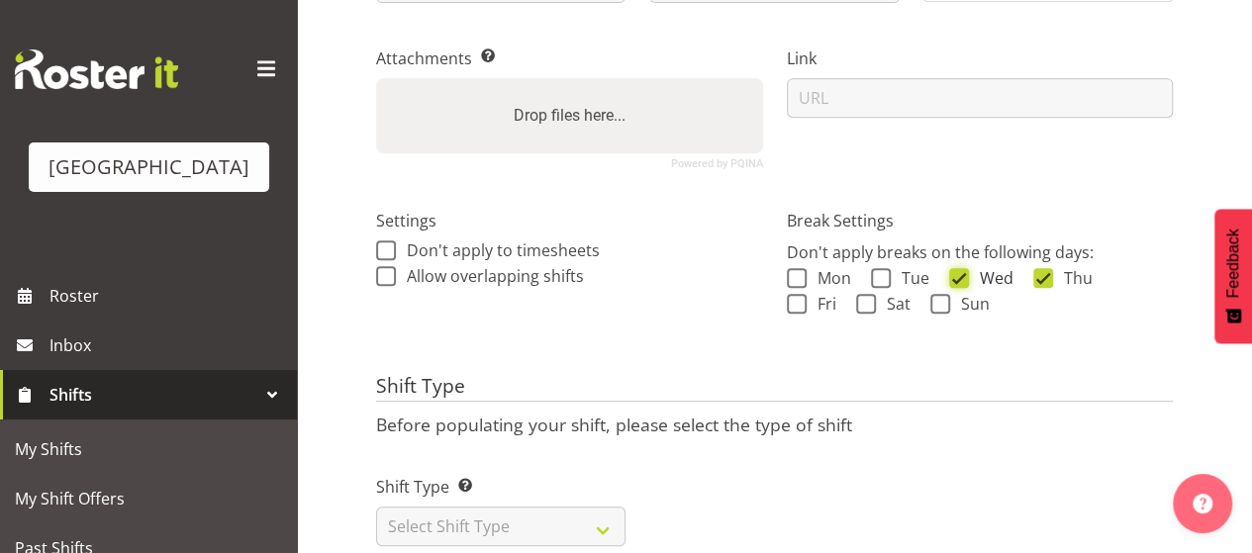
click at [956, 273] on input "Wed" at bounding box center [955, 277] width 13 height 13
checkbox input "false"
click at [1039, 276] on span at bounding box center [1043, 278] width 20 height 20
click at [1039, 276] on input "Thu" at bounding box center [1039, 277] width 13 height 13
checkbox input "false"
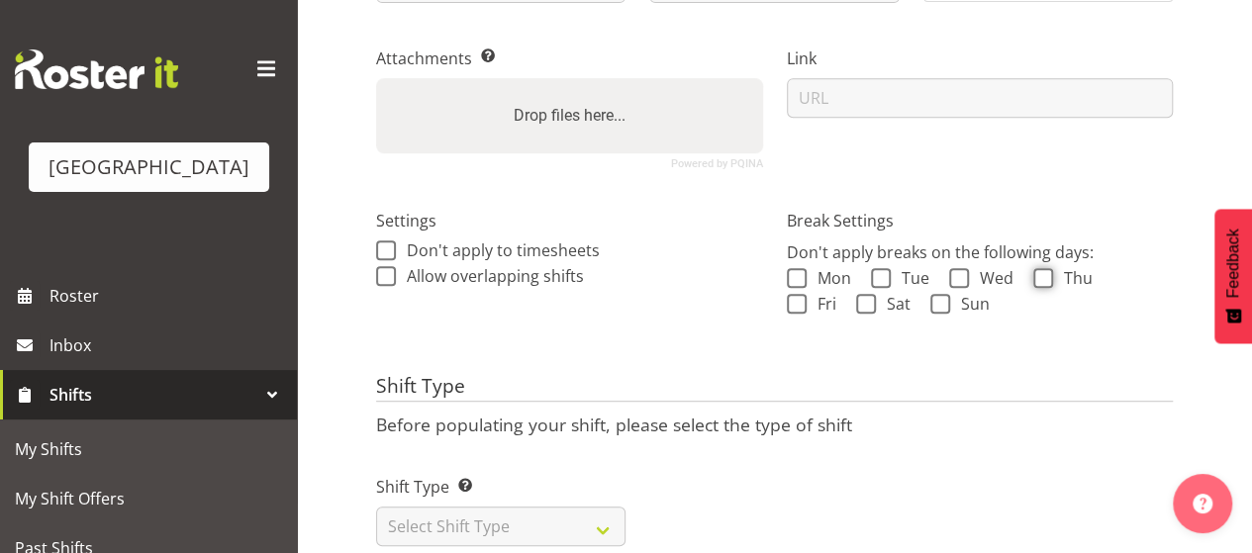
scroll to position [449, 0]
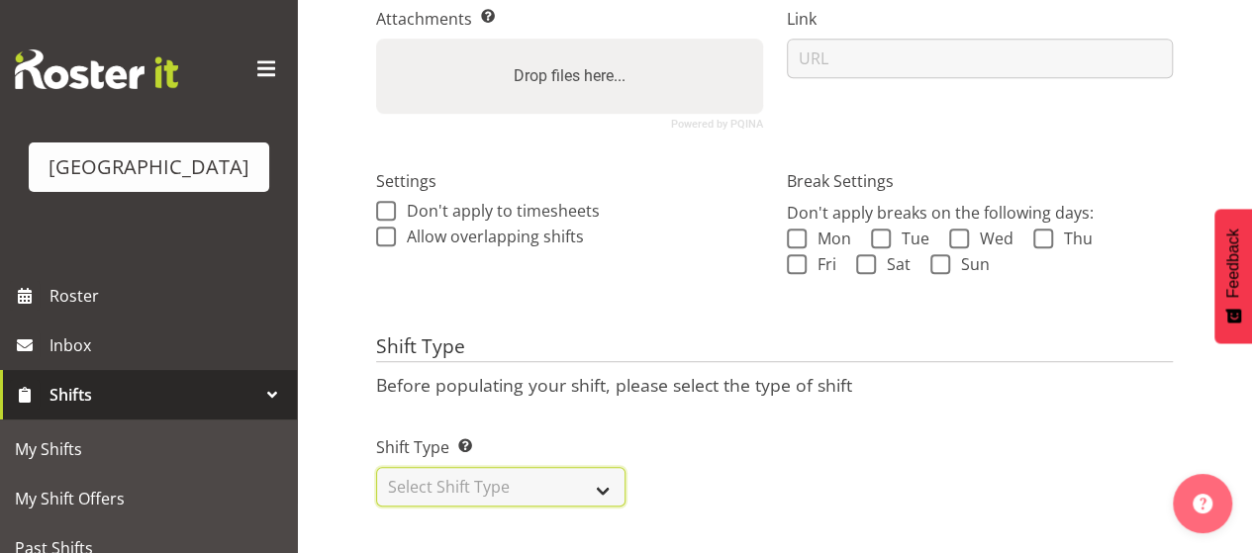
click at [604, 470] on select "Select Shift Type One Off Shift Recurring Shift Rotating Shift" at bounding box center [500, 487] width 249 height 40
select select "one_off"
click at [376, 467] on select "Select Shift Type One Off Shift Recurring Shift Rotating Shift" at bounding box center [500, 487] width 249 height 40
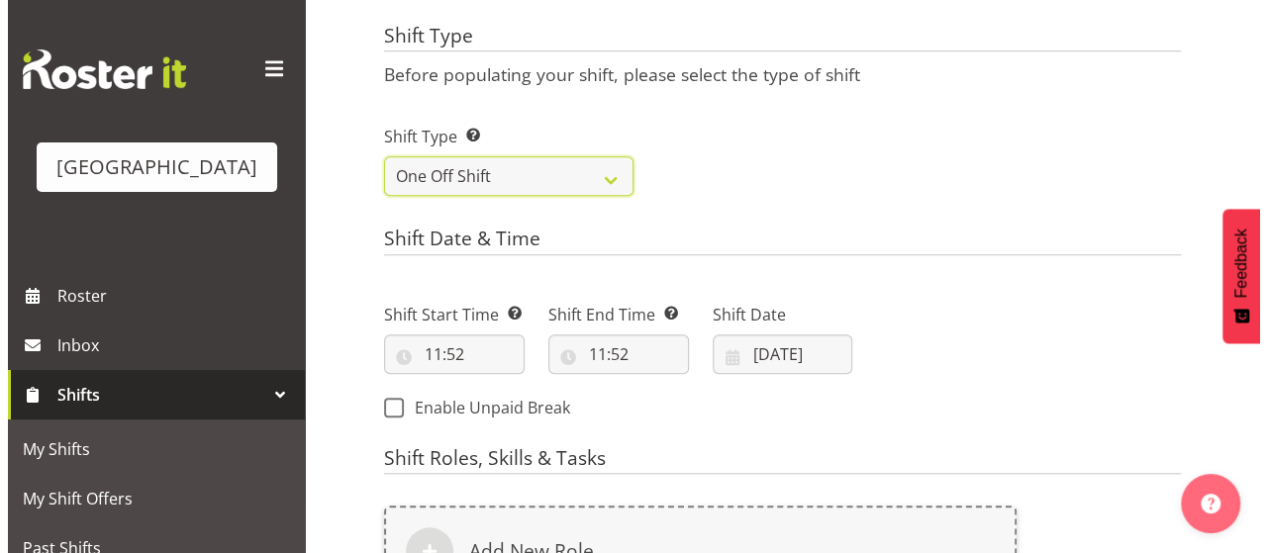
scroll to position [845, 0]
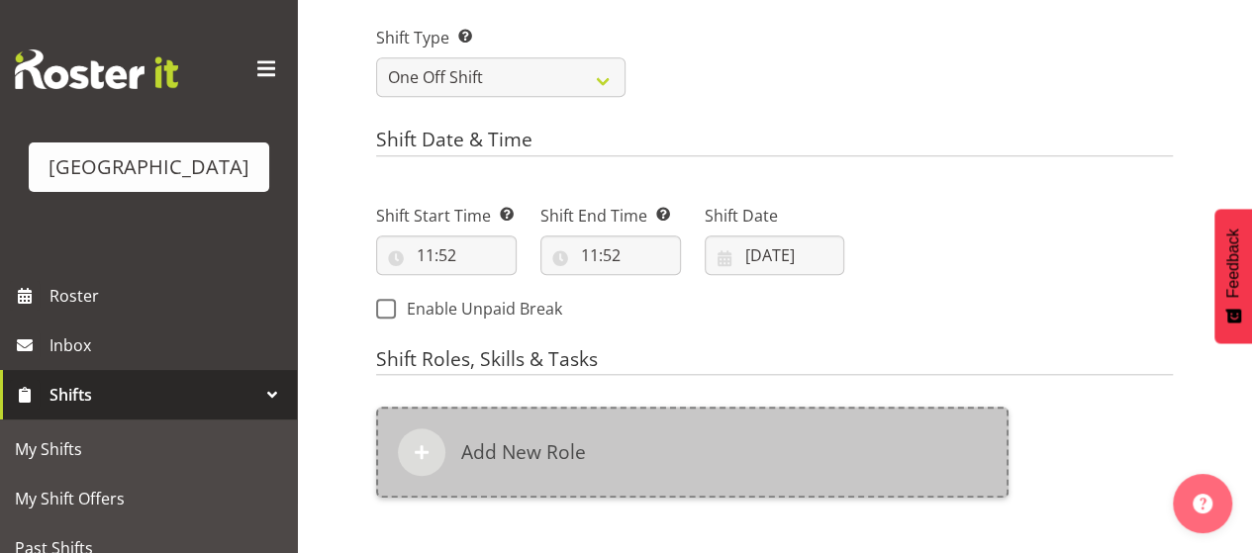
click at [502, 450] on h6 "Add New Role" at bounding box center [523, 452] width 125 height 24
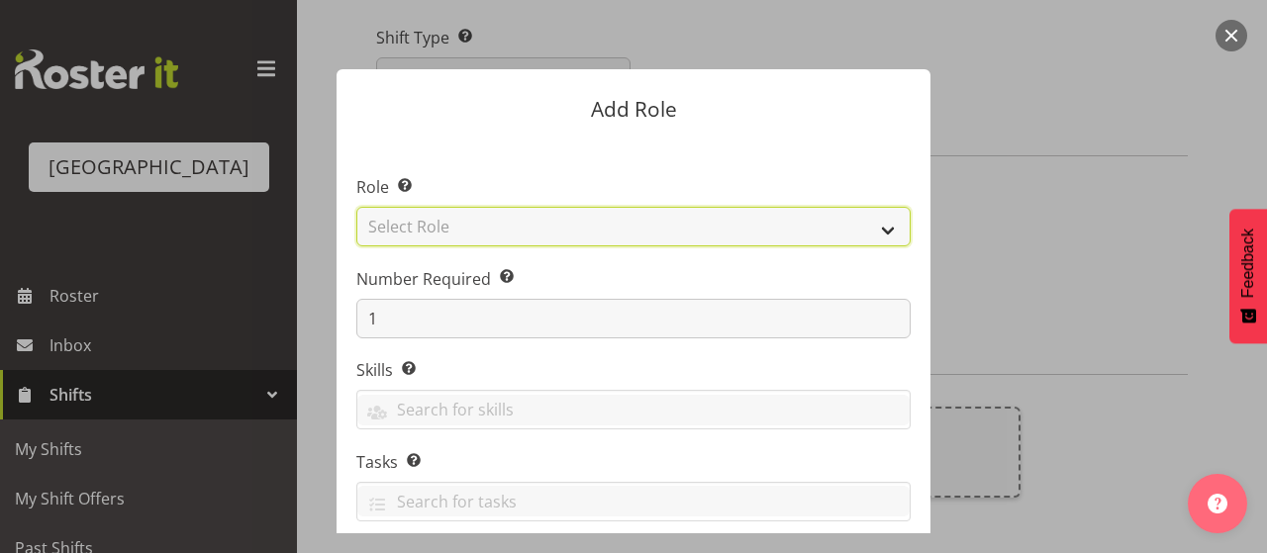
click at [439, 231] on select "Select Role Audio Bar Bar Runner Bar Training Box Office Cargo Shed Venue Rep C…" at bounding box center [633, 227] width 554 height 40
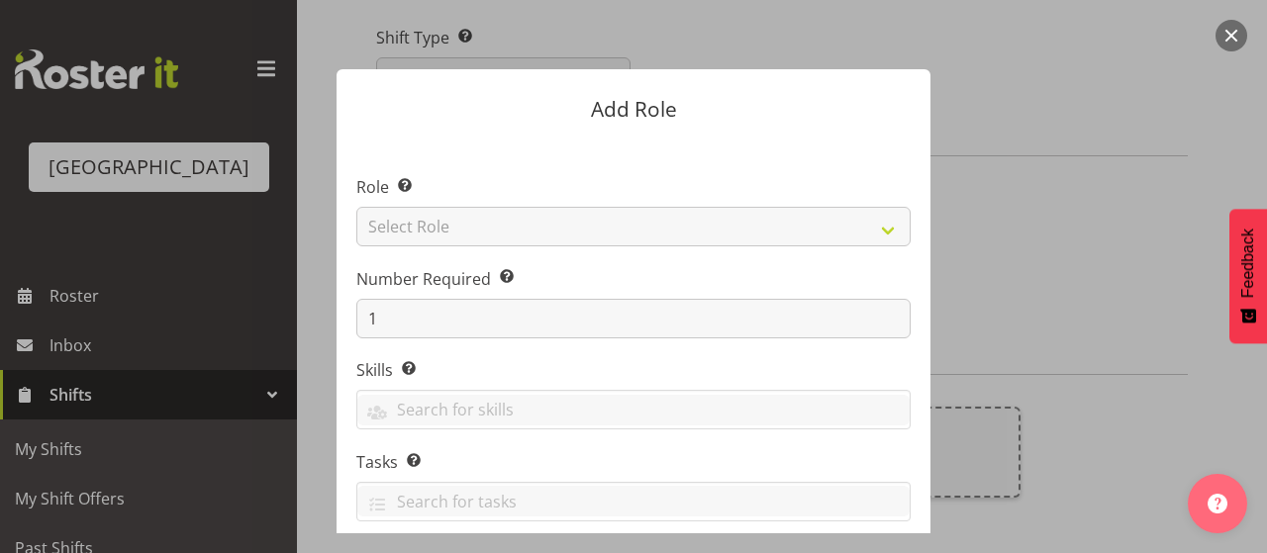
click at [876, 268] on label "Number Required Select the number of employees needed for this position." at bounding box center [633, 279] width 554 height 24
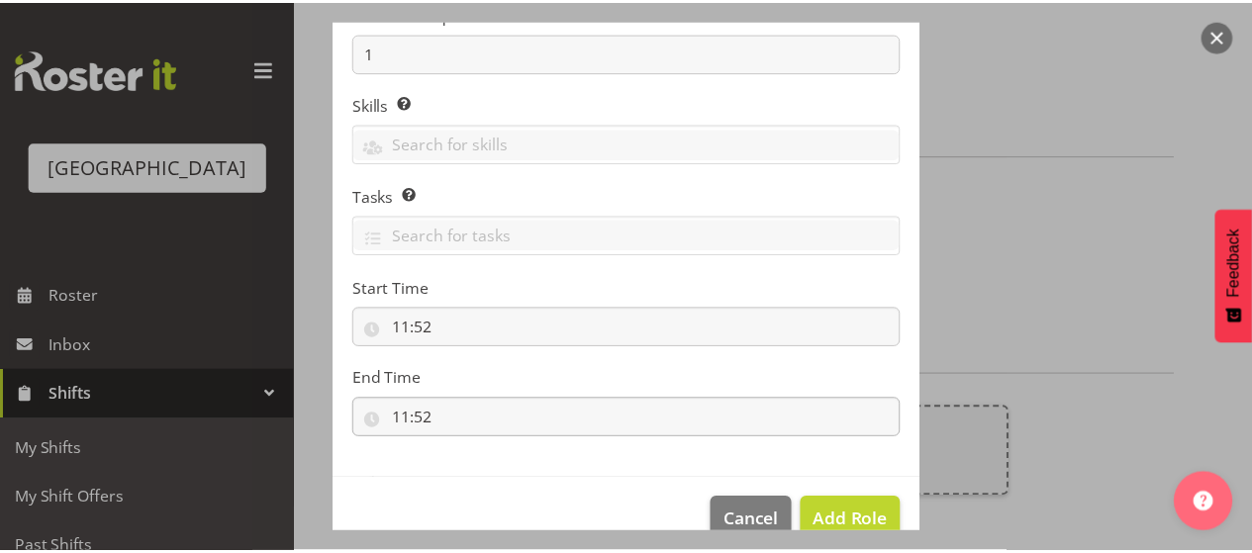
scroll to position [297, 0]
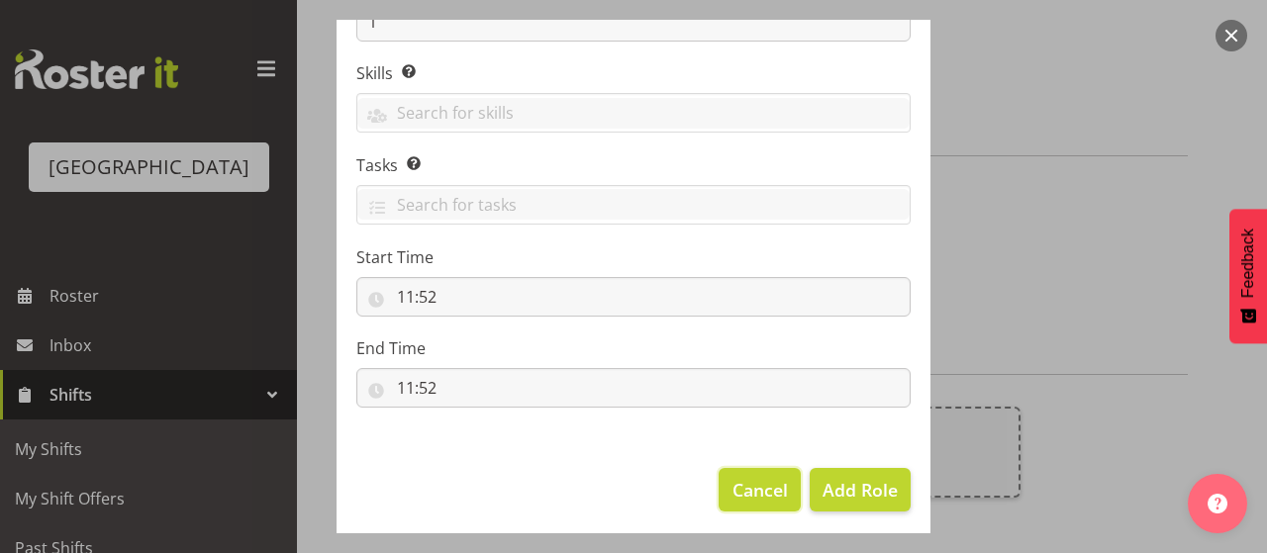
click at [750, 489] on span "Cancel" at bounding box center [759, 490] width 55 height 26
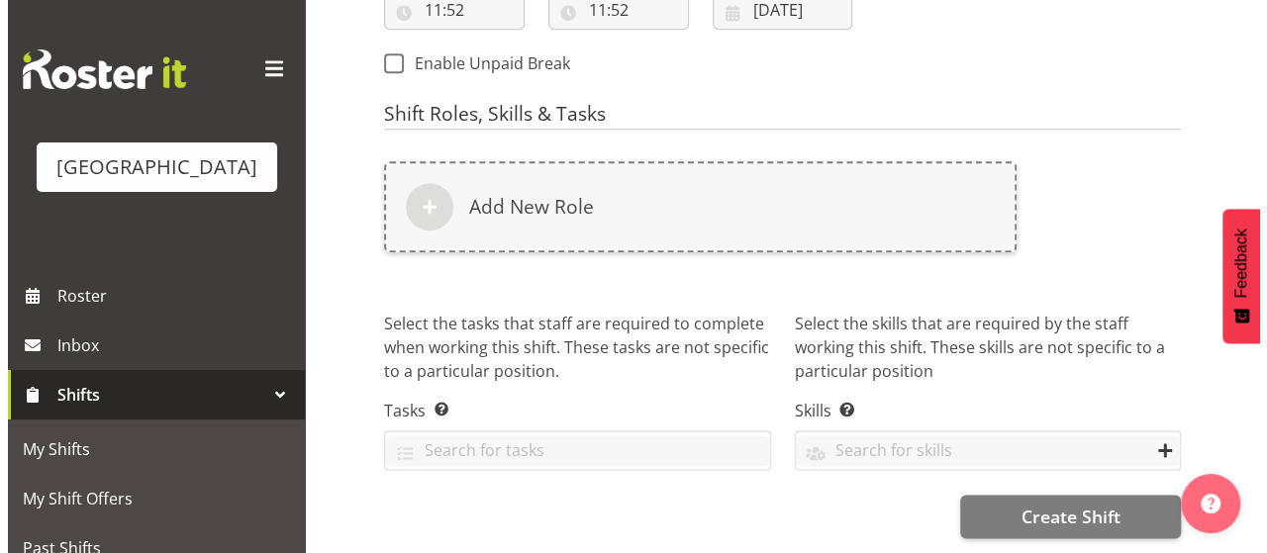
scroll to position [1103, 0]
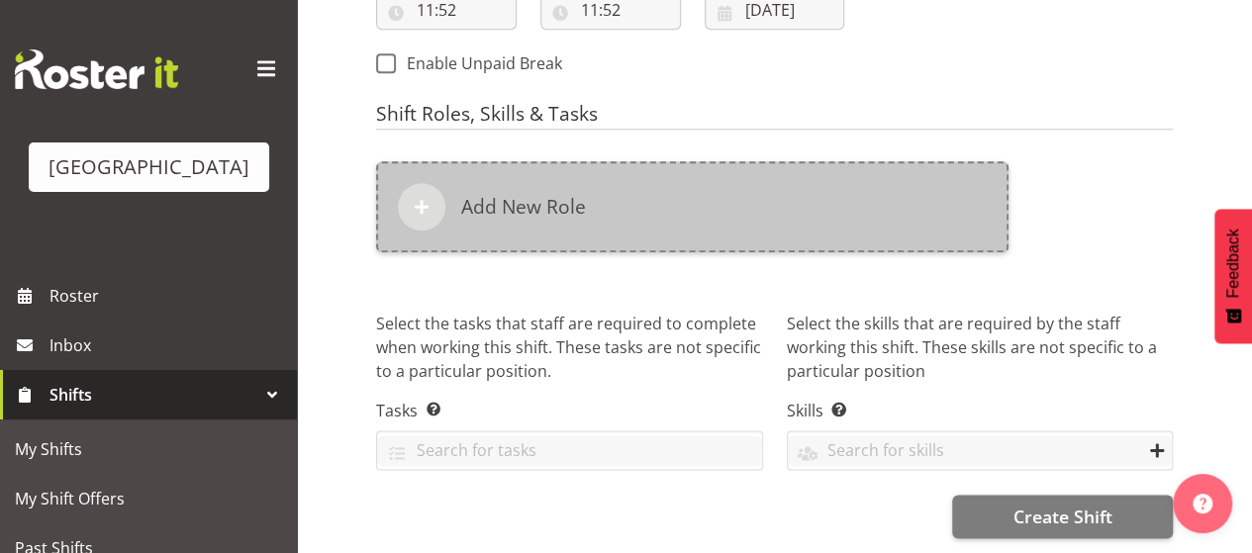
click at [528, 195] on h6 "Add New Role" at bounding box center [523, 207] width 125 height 24
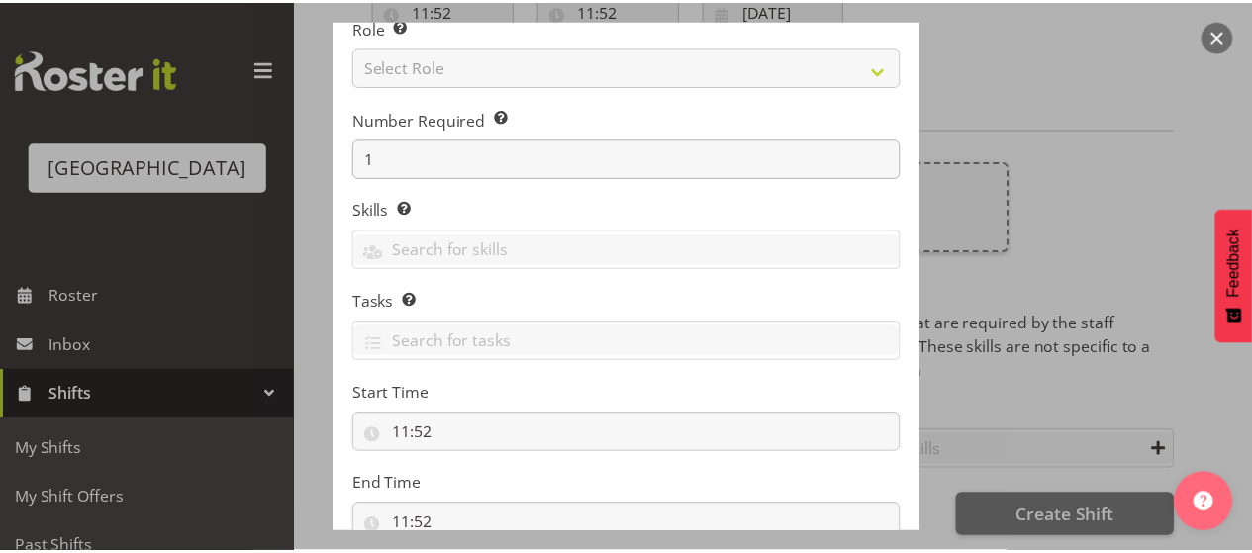
scroll to position [303, 0]
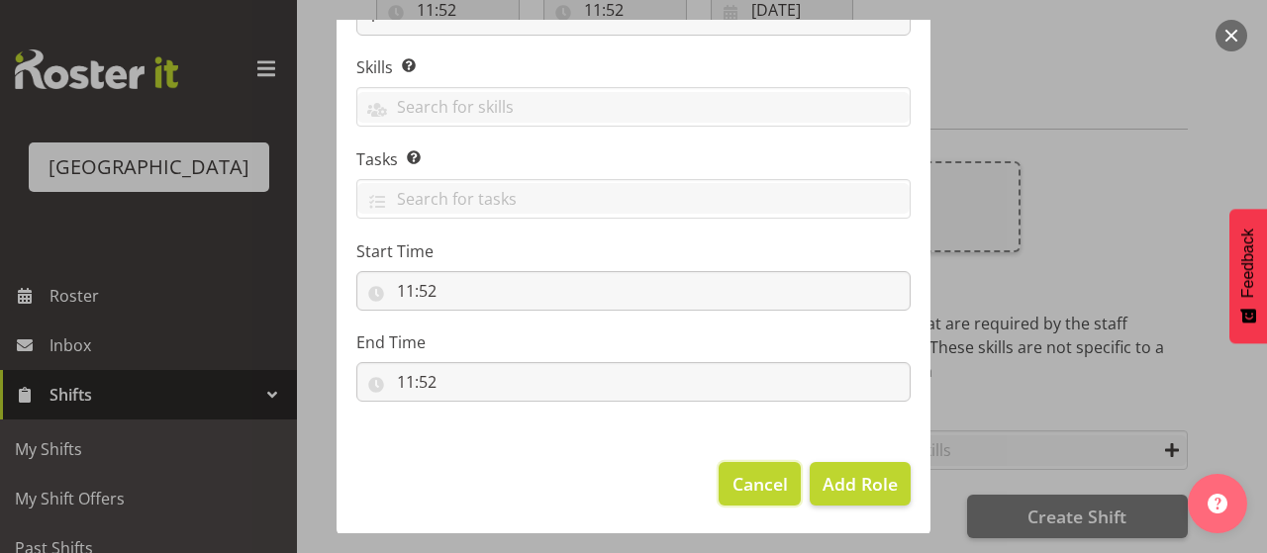
click at [748, 478] on span "Cancel" at bounding box center [759, 484] width 55 height 26
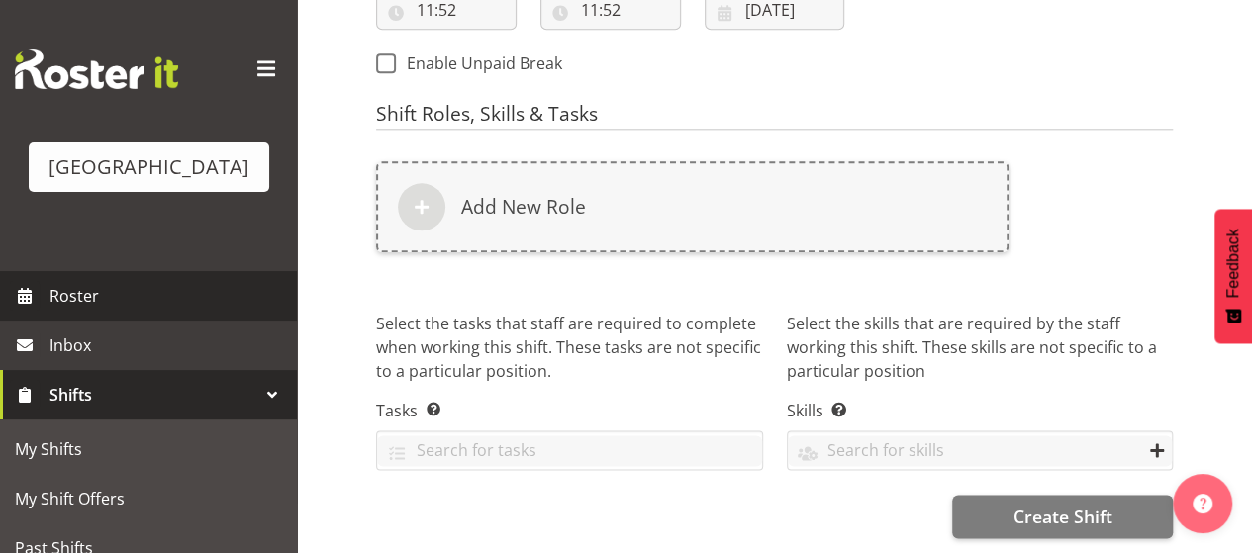
click at [88, 311] on span "Roster" at bounding box center [168, 296] width 238 height 30
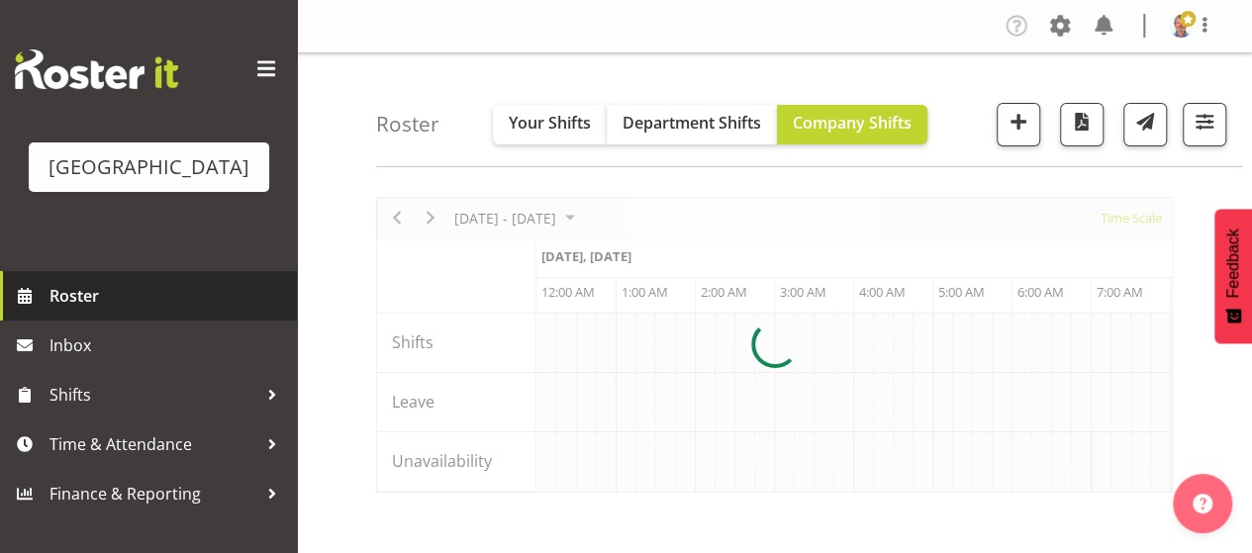
scroll to position [0, 3801]
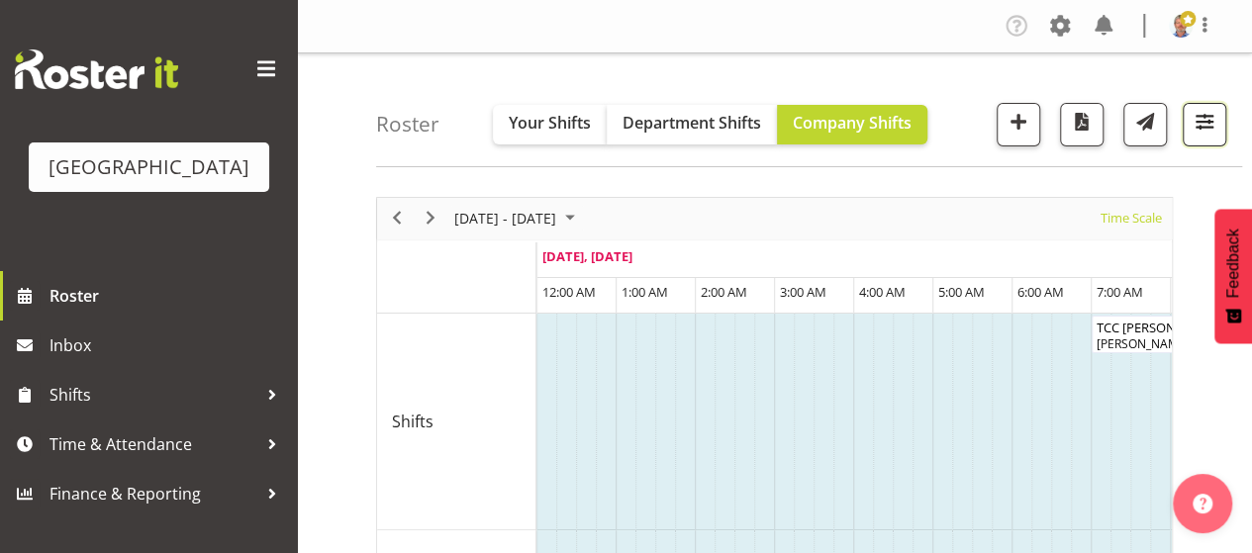
click at [1209, 119] on span "button" at bounding box center [1205, 122] width 26 height 26
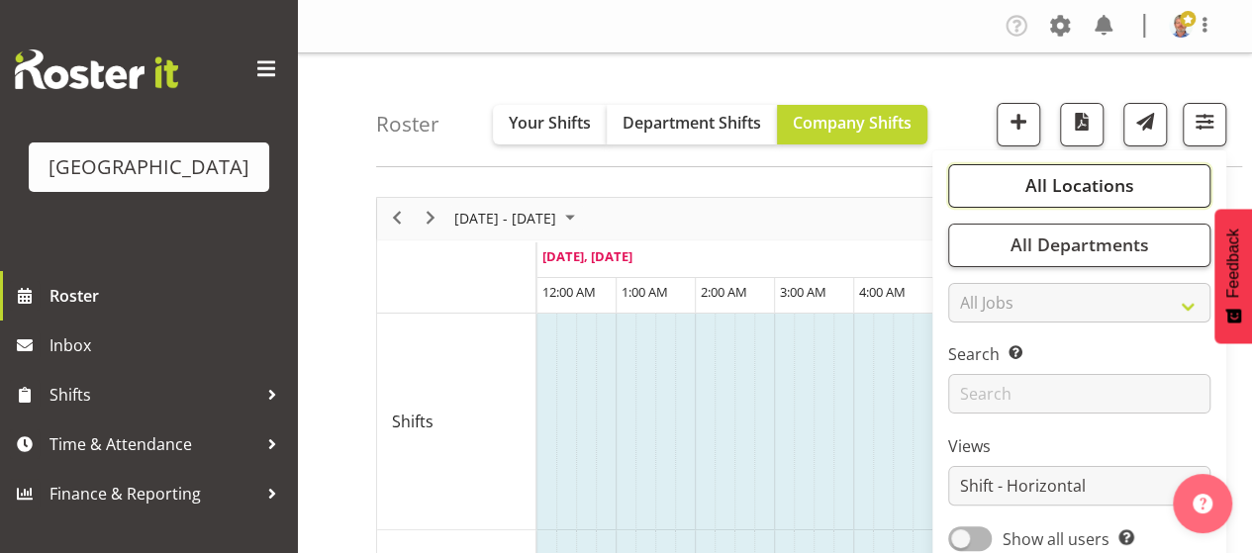
click at [1075, 176] on span "All Locations" at bounding box center [1078, 185] width 109 height 24
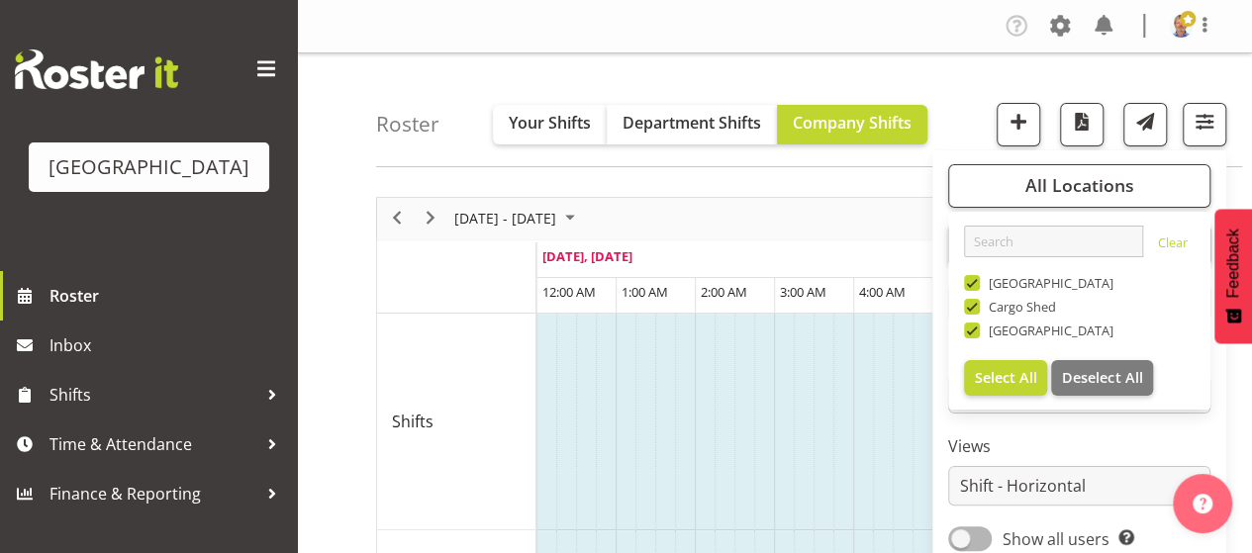
click at [974, 283] on span at bounding box center [972, 283] width 16 height 16
click at [974, 283] on input "Baycourt Community and Arts Centre" at bounding box center [970, 282] width 13 height 13
checkbox input "false"
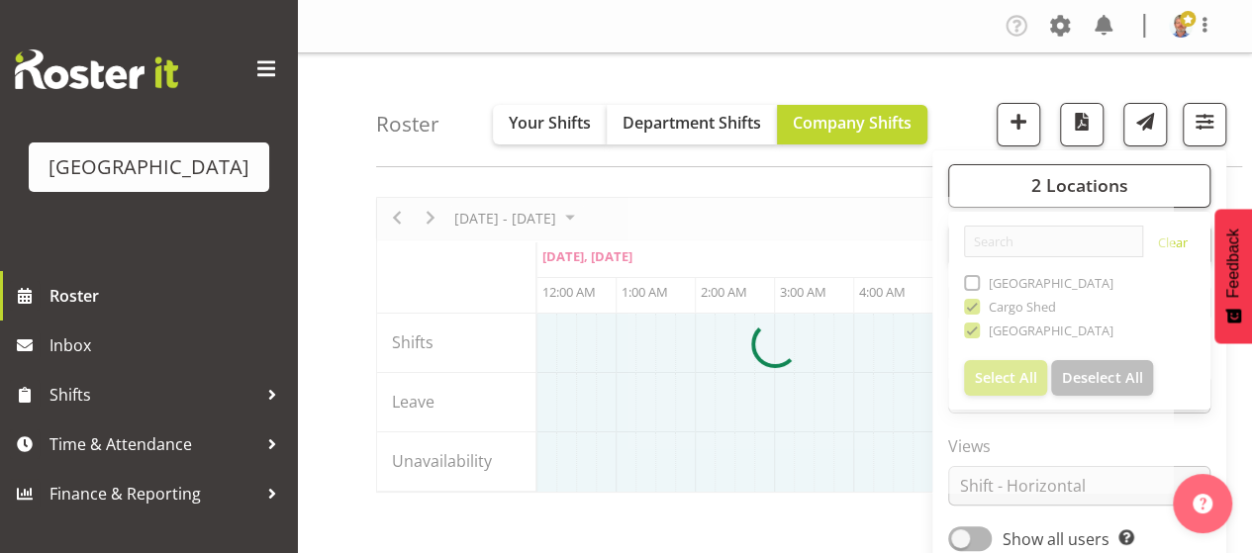
click at [974, 312] on div at bounding box center [774, 345] width 797 height 296
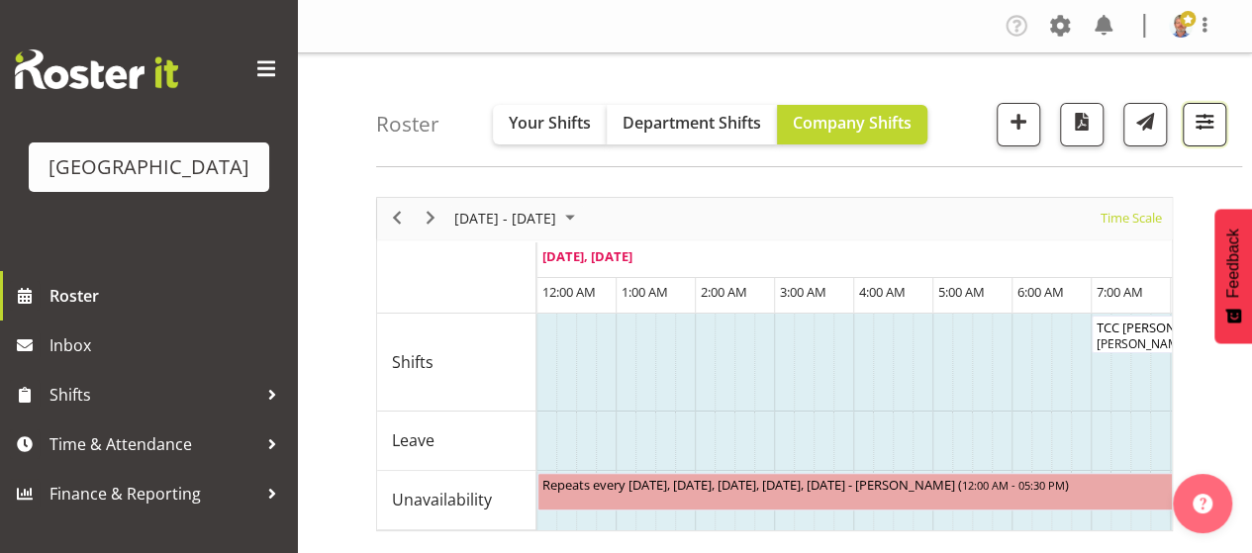
click at [1185, 120] on button "button" at bounding box center [1205, 125] width 44 height 44
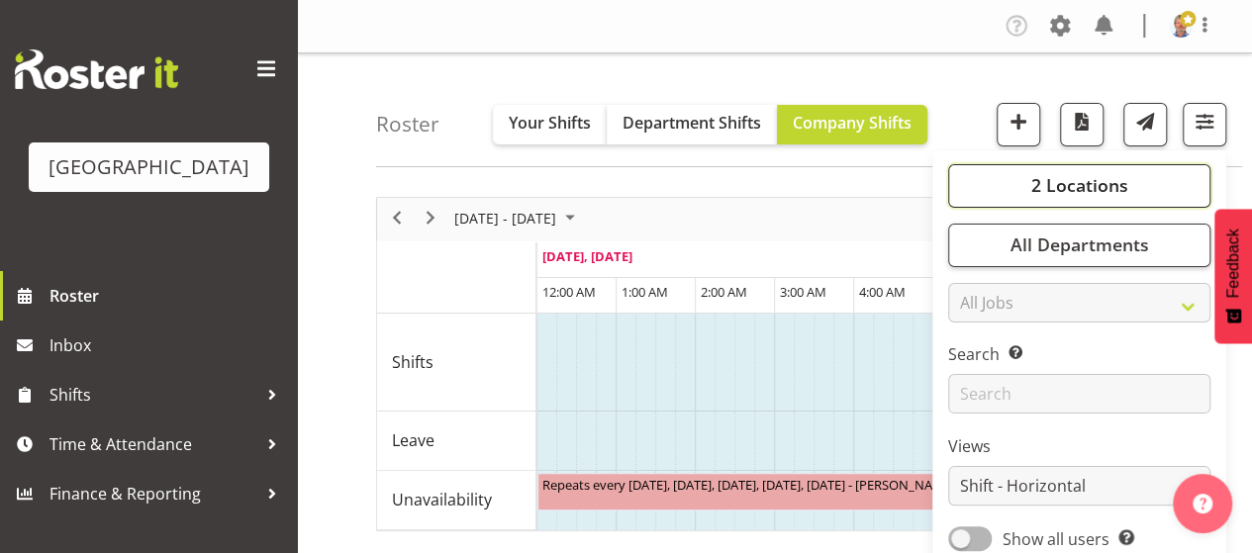
drag, startPoint x: 1019, startPoint y: 181, endPoint x: 992, endPoint y: 205, distance: 35.8
click at [1019, 183] on button "2 Locations" at bounding box center [1079, 186] width 262 height 44
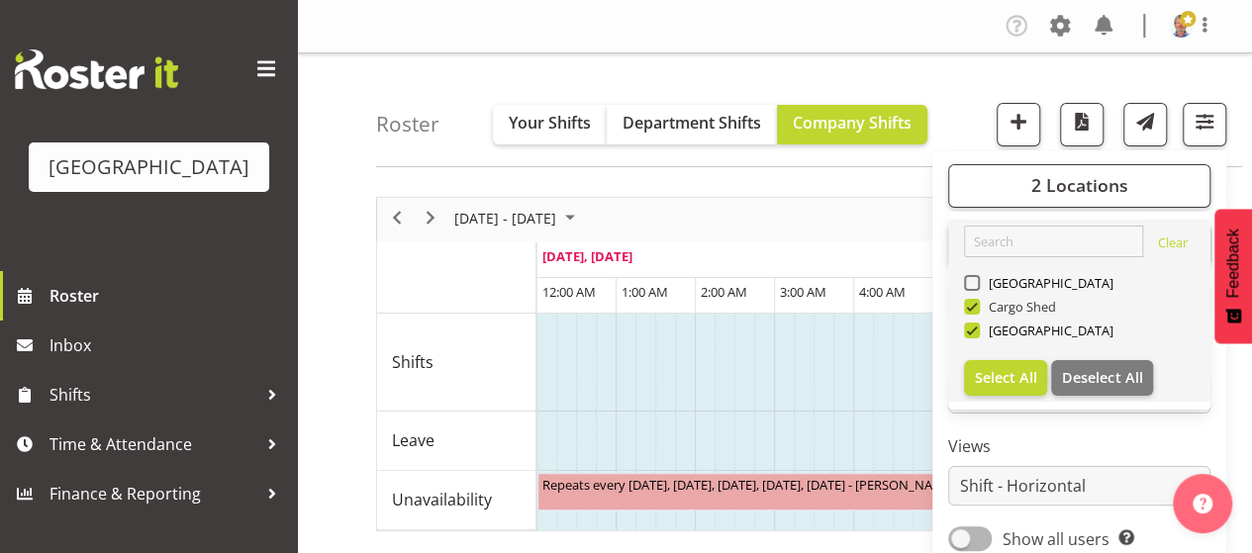
click at [976, 305] on span at bounding box center [972, 307] width 16 height 16
click at [976, 305] on input "Cargo Shed" at bounding box center [970, 306] width 13 height 13
checkbox input "false"
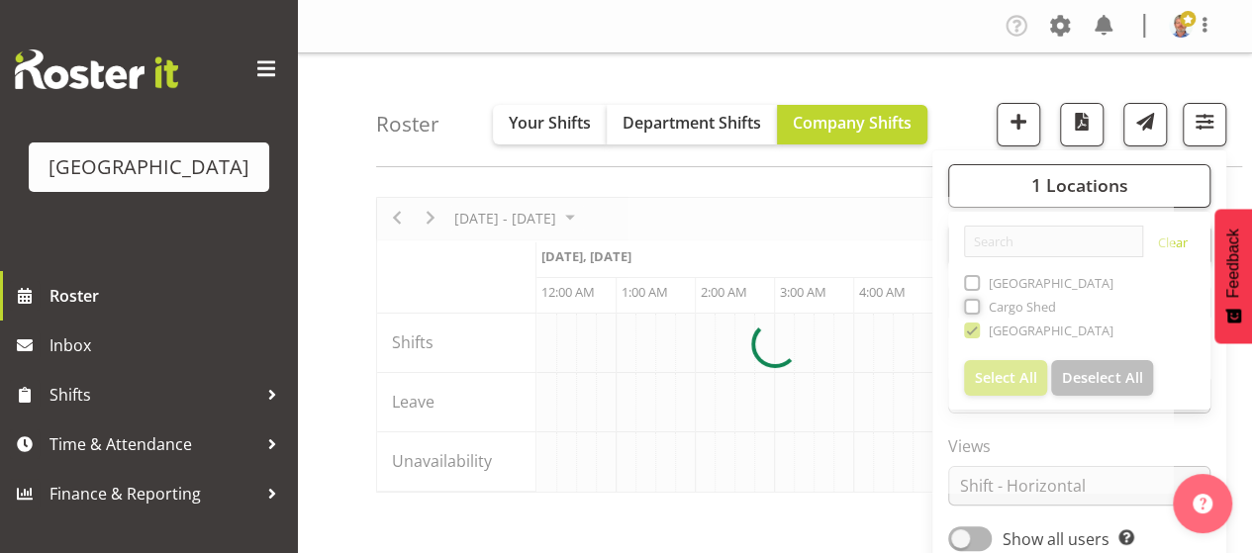
scroll to position [0, 3801]
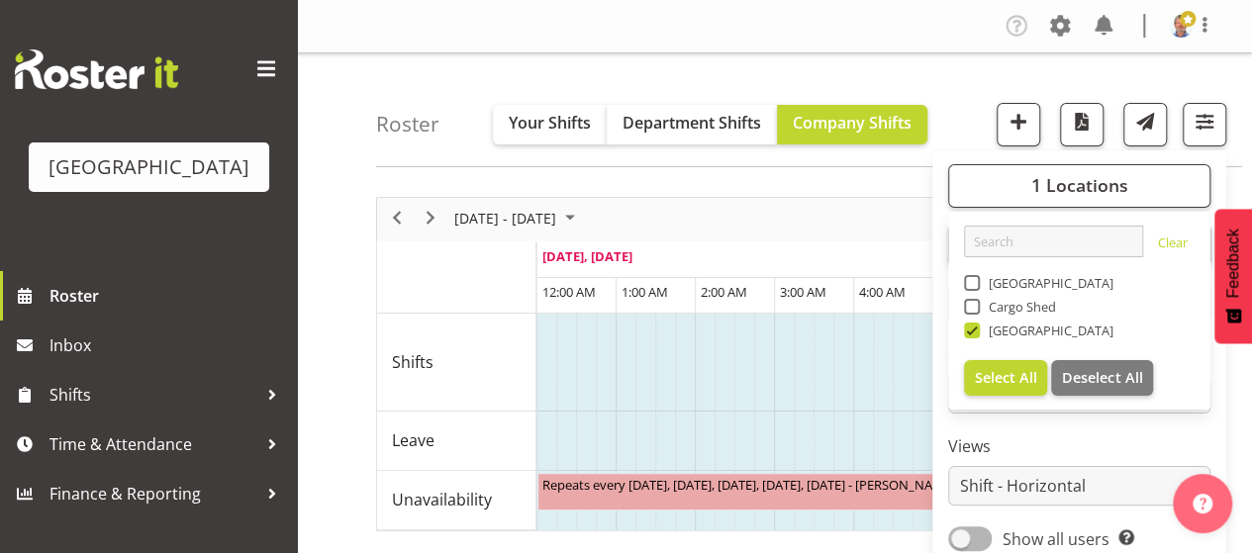
click at [952, 88] on div "Roster Your Shifts Department Shifts Company Shifts 1 Locations Clear Baycourt …" at bounding box center [809, 110] width 866 height 114
